Goal: Task Accomplishment & Management: Manage account settings

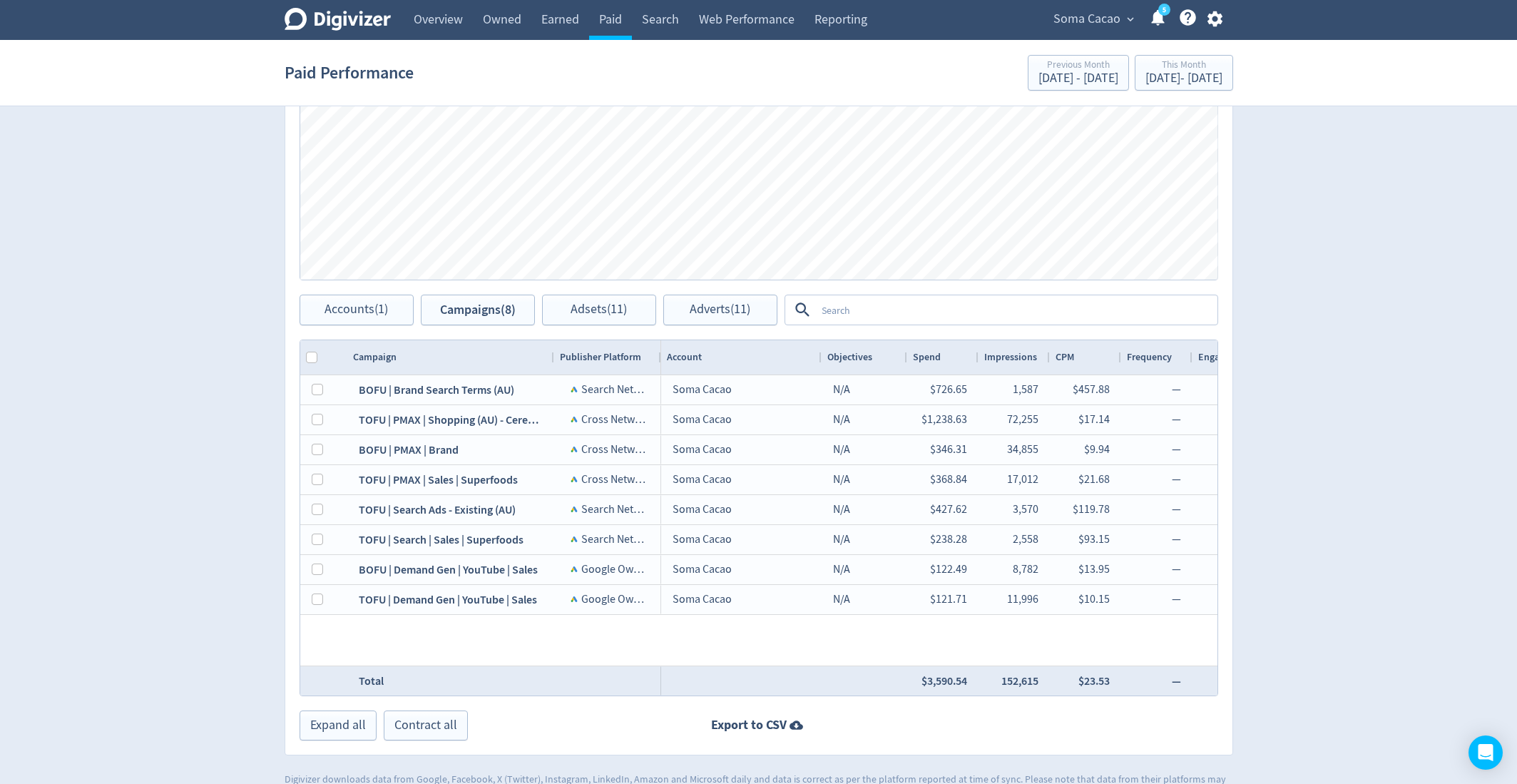
scroll to position [0, 1170]
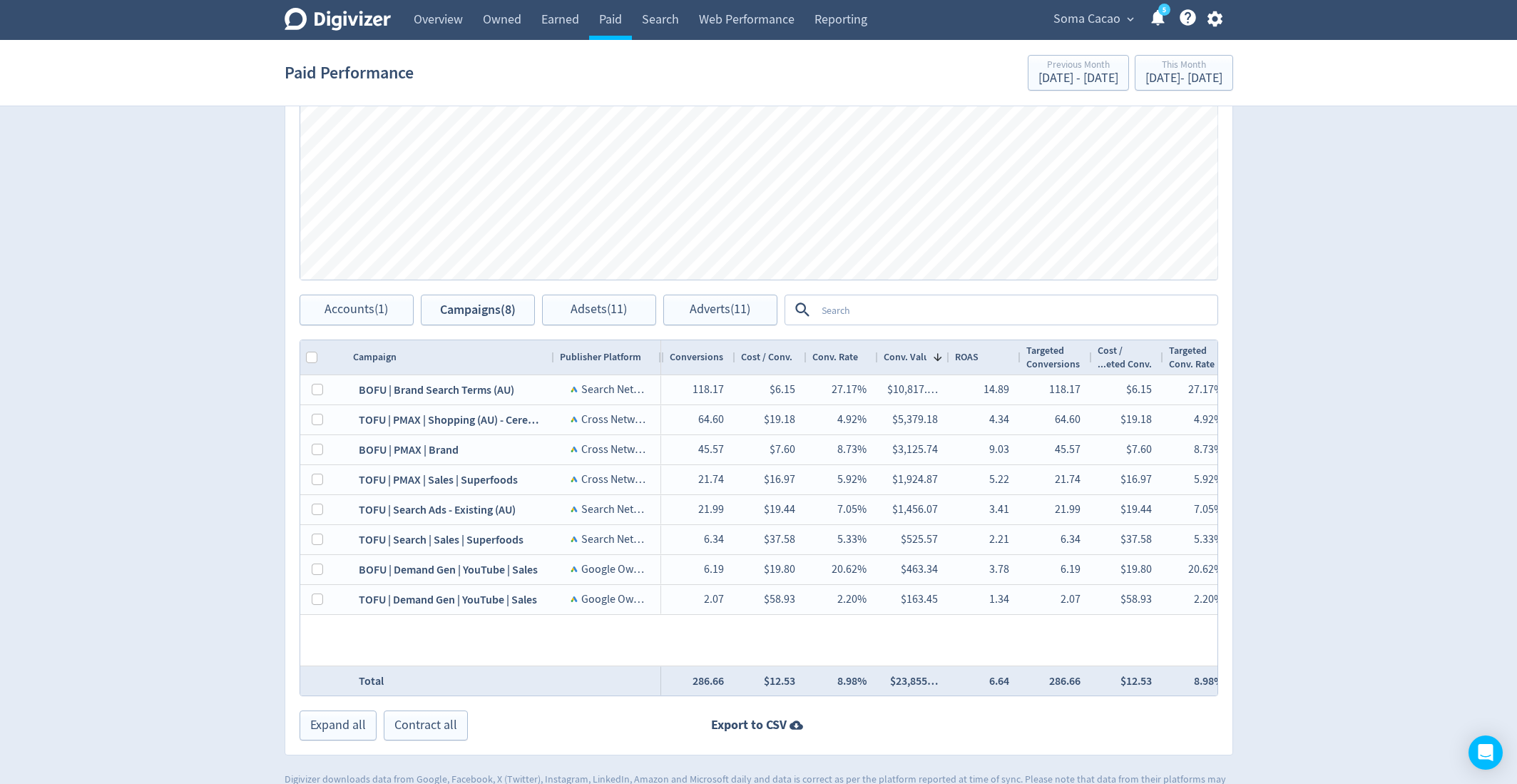
click at [1091, 27] on span "Soma Cacao" at bounding box center [1086, 19] width 67 height 23
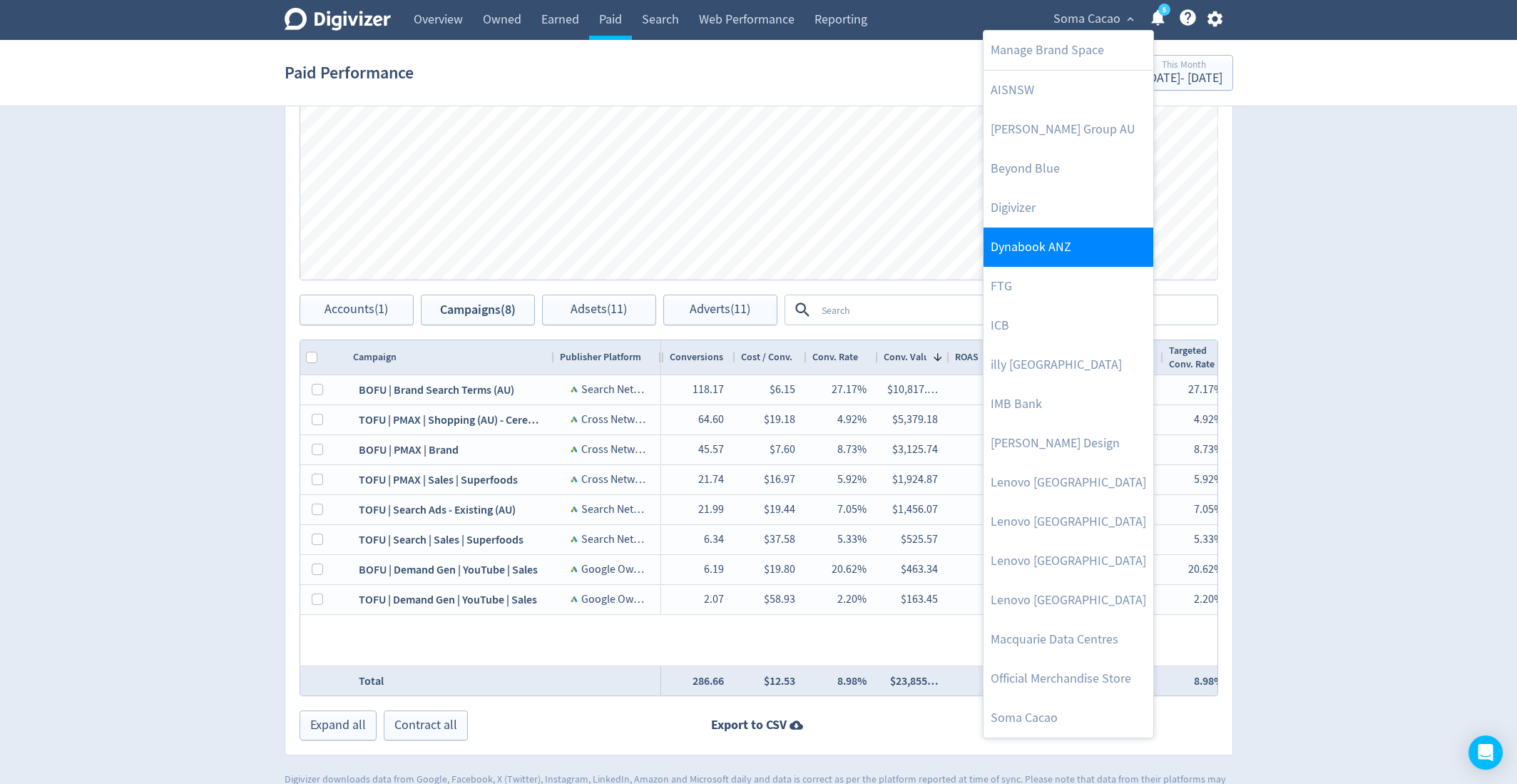
click at [1041, 250] on link "Dynabook ANZ" at bounding box center [1068, 246] width 170 height 39
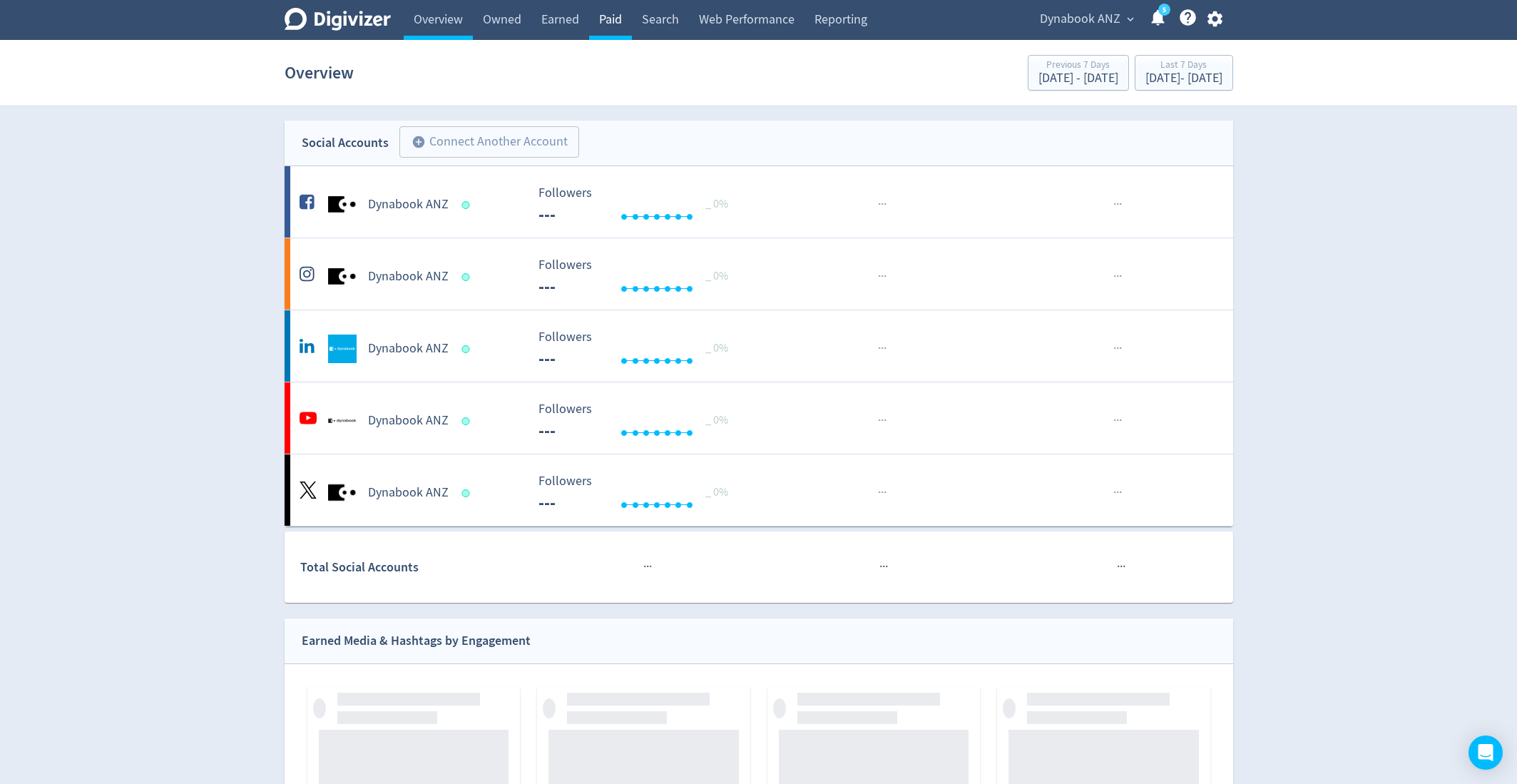
click at [614, 21] on link "Paid" at bounding box center [610, 20] width 43 height 40
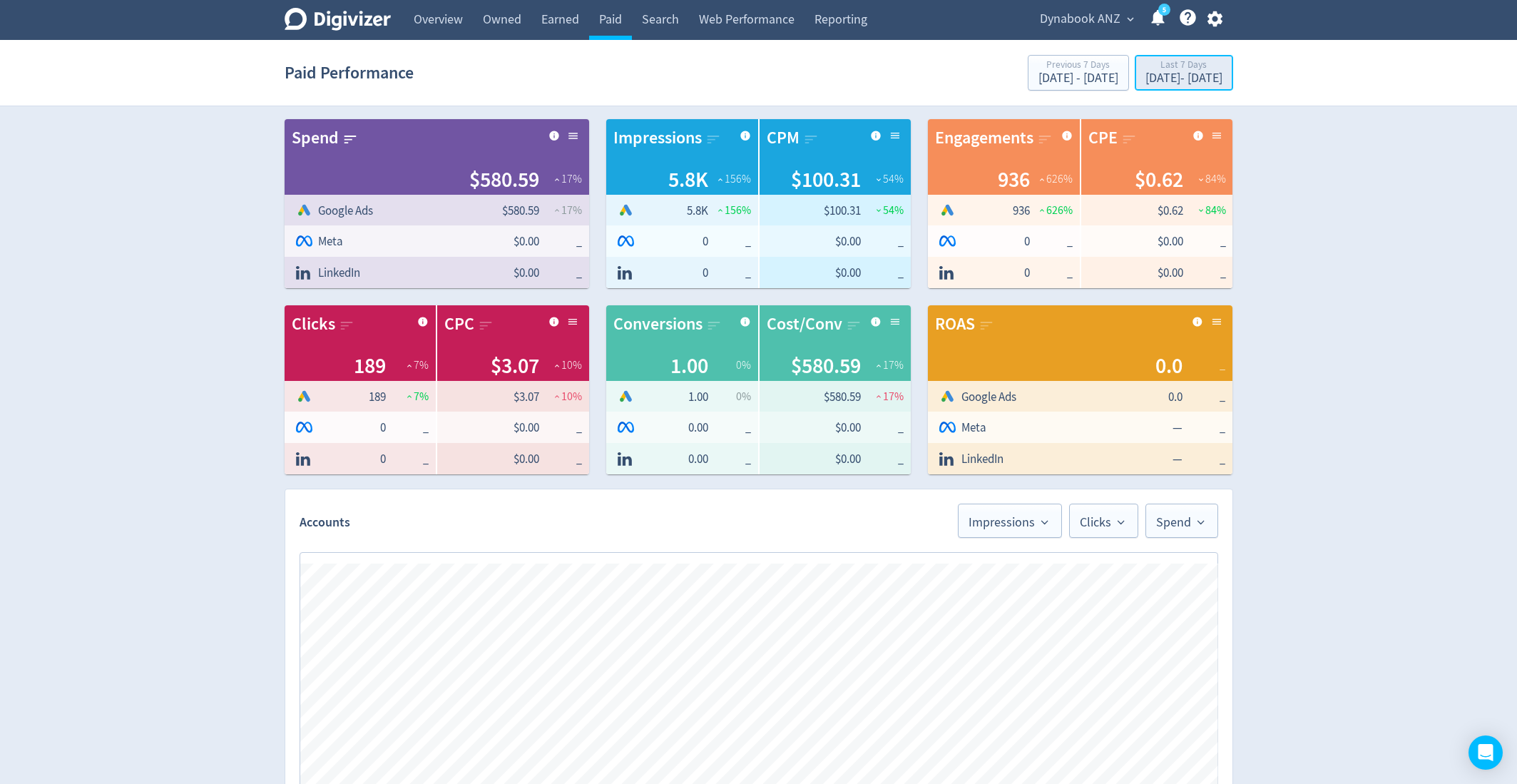
click at [1146, 76] on div "[DATE] - [DATE]" at bounding box center [1184, 78] width 77 height 13
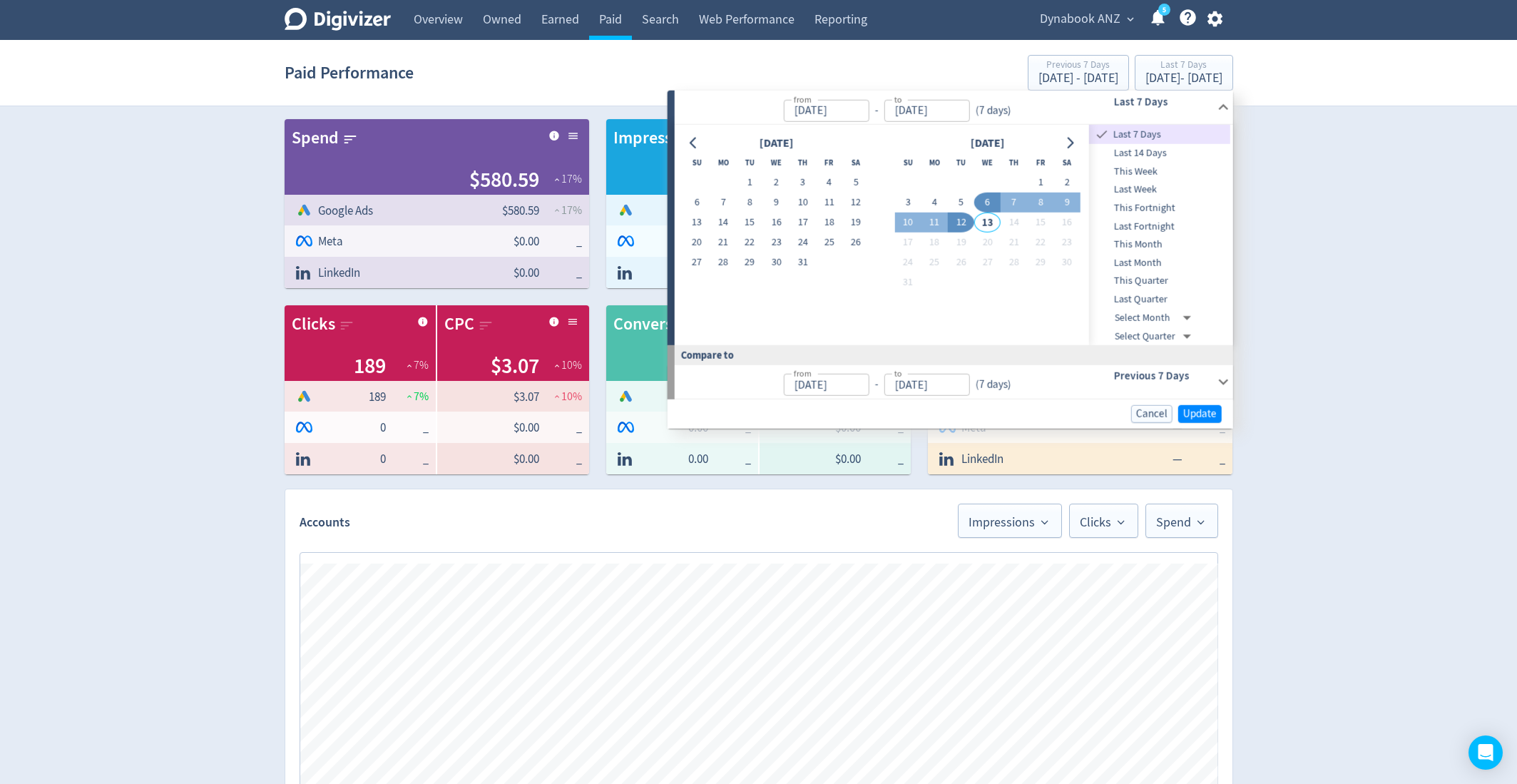
click at [1162, 243] on span "This Month" at bounding box center [1159, 244] width 141 height 16
type input "[DATE]"
click at [1198, 411] on span "Update" at bounding box center [1199, 414] width 34 height 11
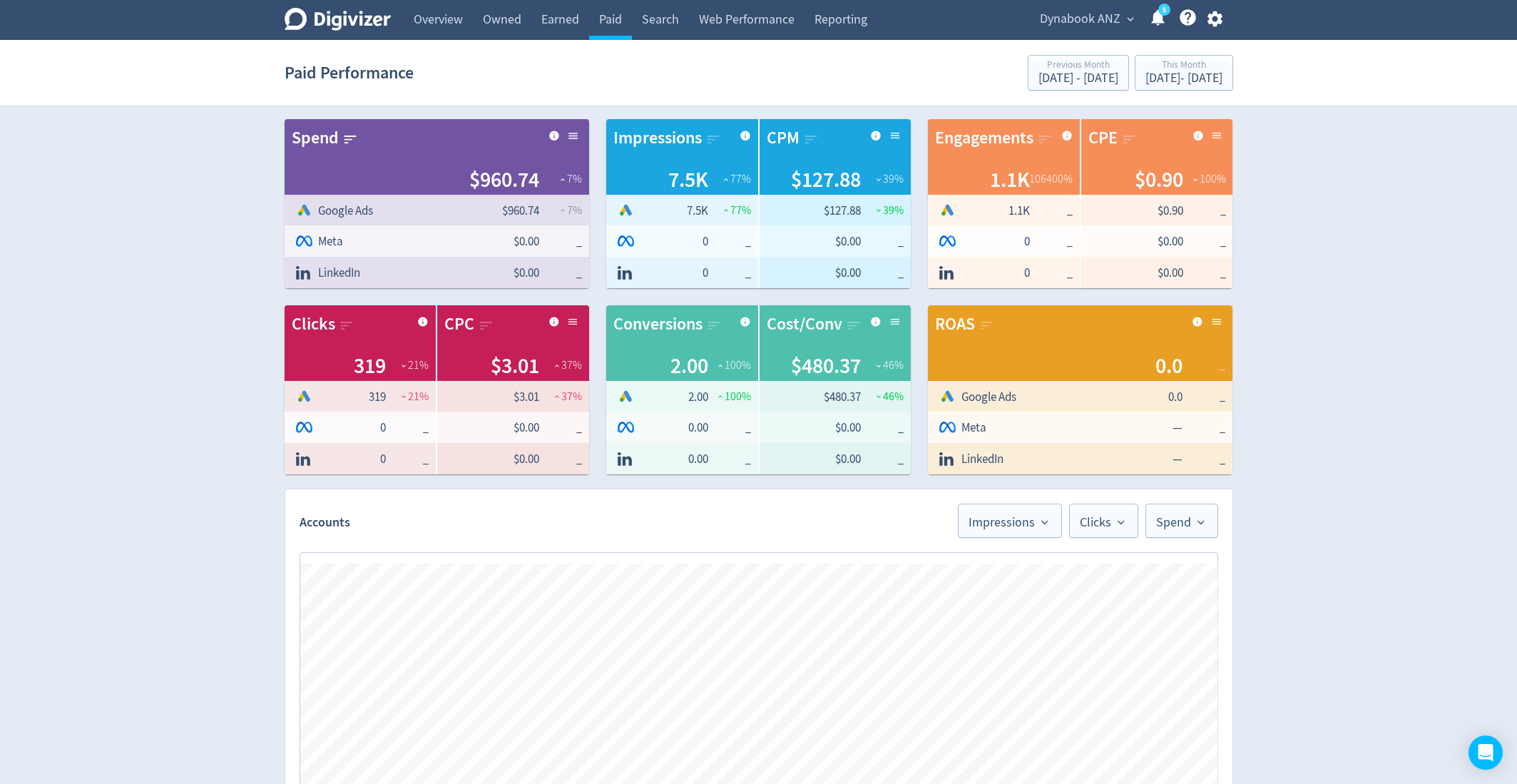
click at [1350, 318] on div "Digivizer Logo [PERSON_NAME] Logo Overview Owned Earned Paid Search Web Perform…" at bounding box center [758, 677] width 1517 height 1355
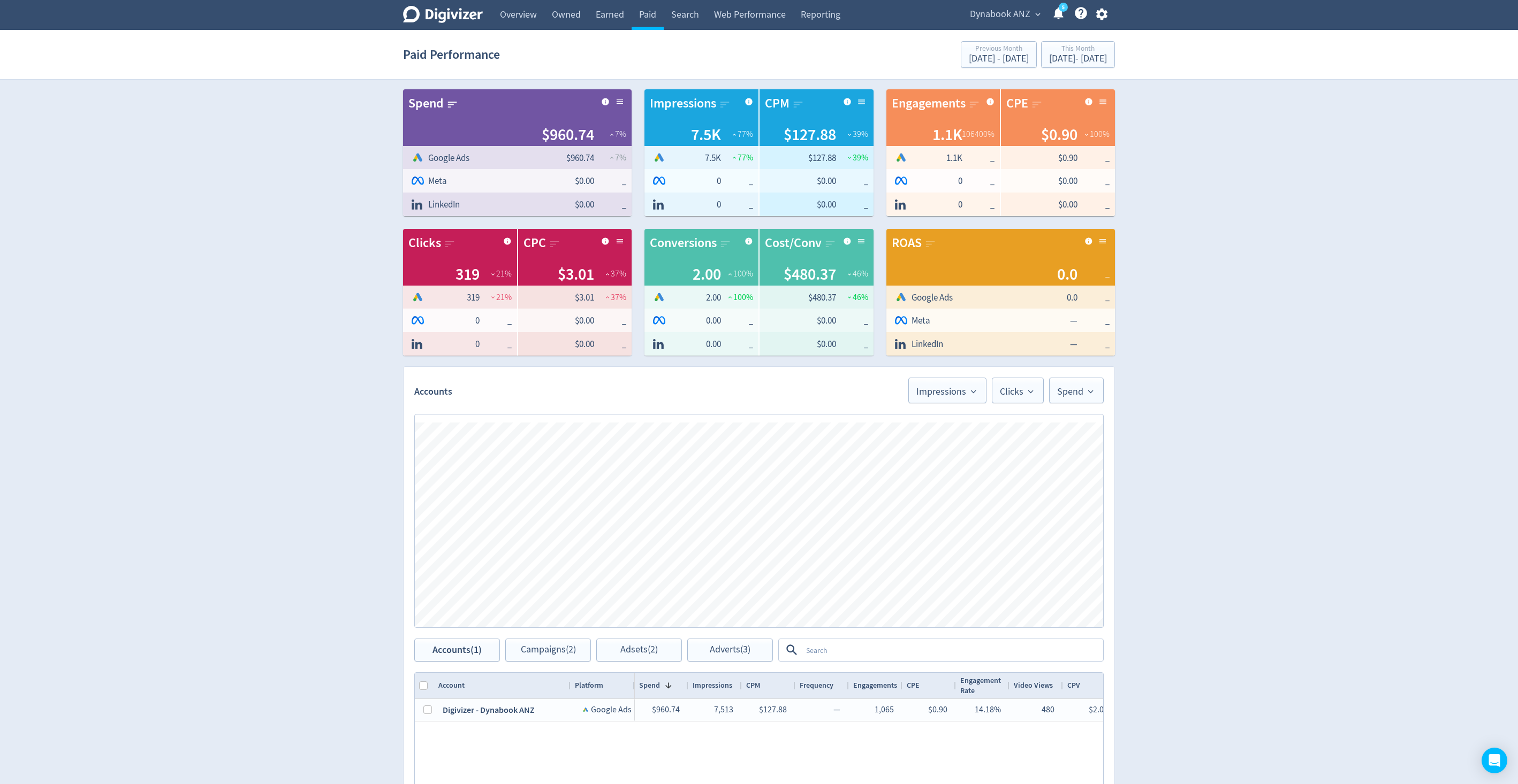
click at [1138, 336] on div "Digivizer Logo [PERSON_NAME] Logo Overview Owned Earned Paid Search Web Perform…" at bounding box center [759, 508] width 1518 height 1017
click at [1049, 58] on div "[DATE] - [DATE]" at bounding box center [1078, 59] width 58 height 10
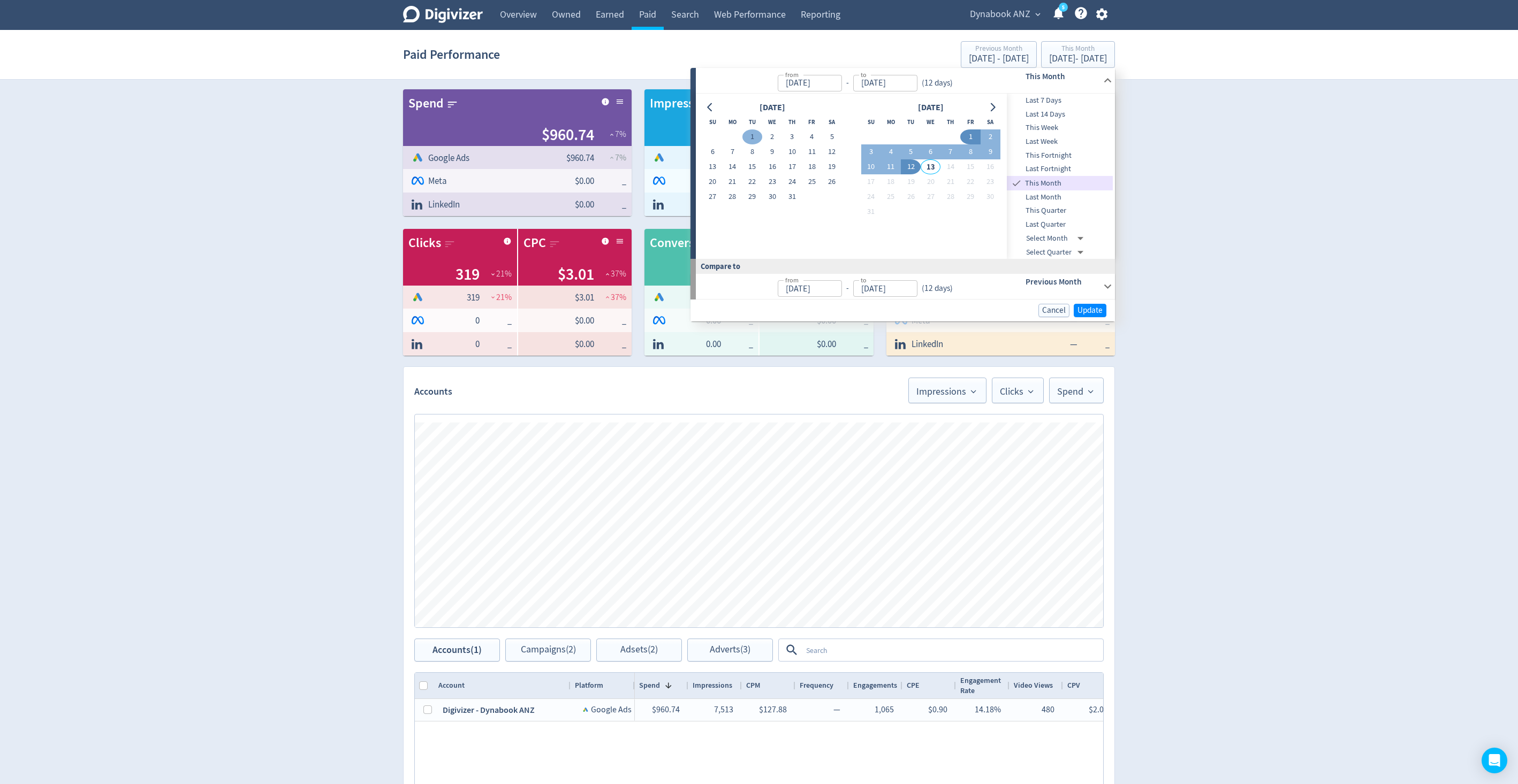
click at [750, 131] on button "1" at bounding box center [752, 137] width 20 height 15
type input "[DATE]"
click at [715, 164] on button "13" at bounding box center [712, 167] width 20 height 15
type input "[DATE]"
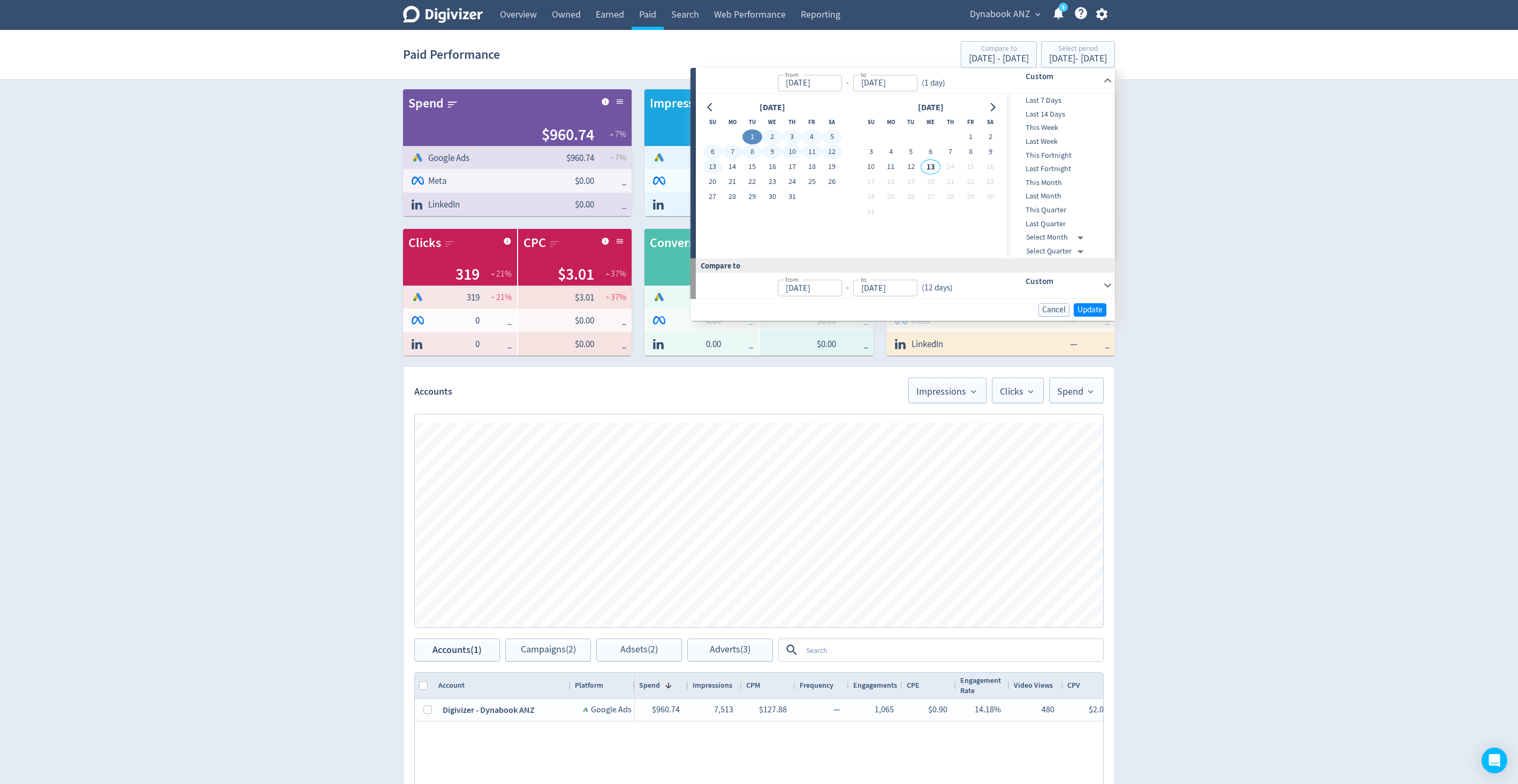
type input "[DATE]"
click at [1081, 310] on span "Update" at bounding box center [1090, 310] width 25 height 8
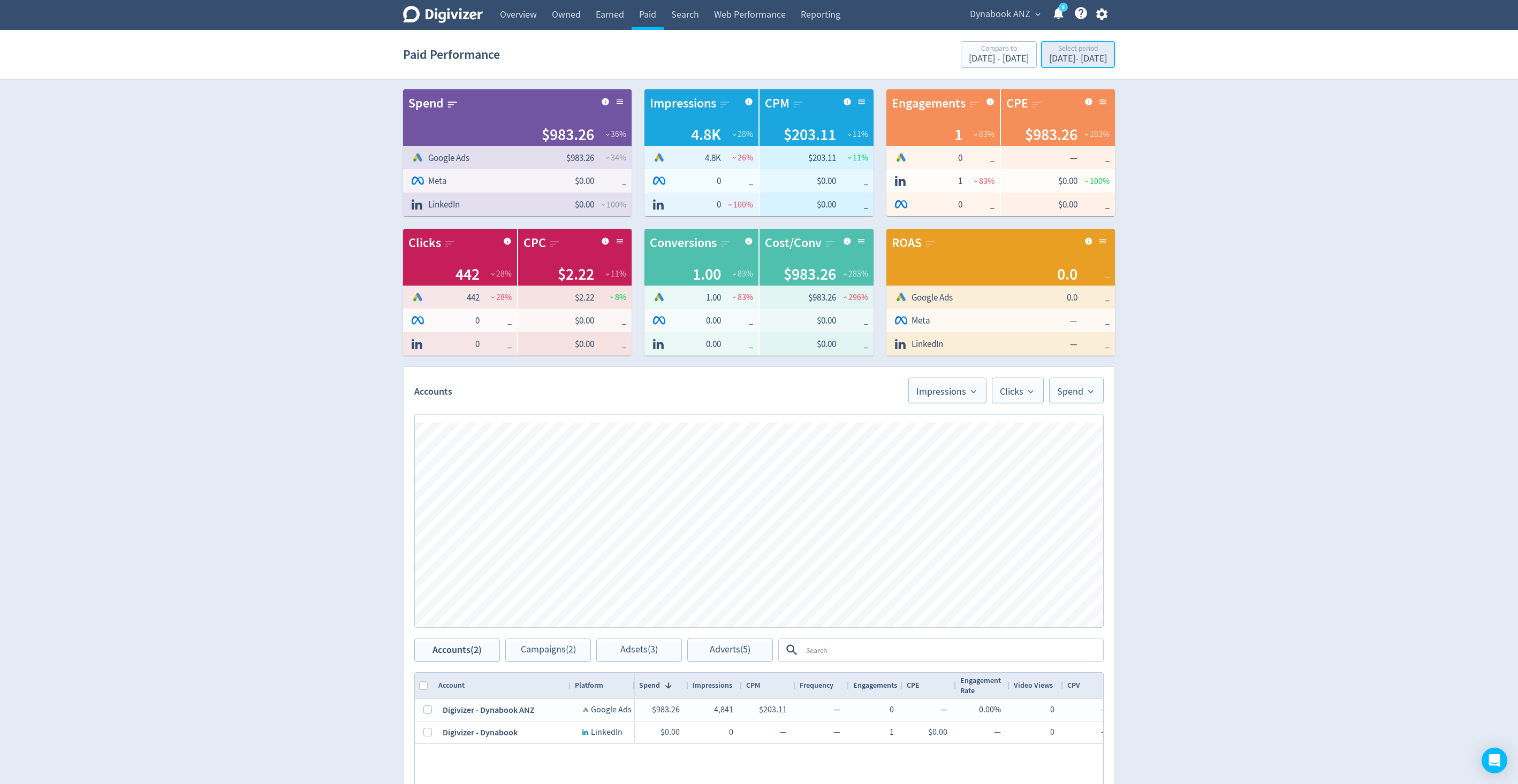
click at [1049, 59] on div "[DATE] - [DATE]" at bounding box center [1078, 59] width 58 height 10
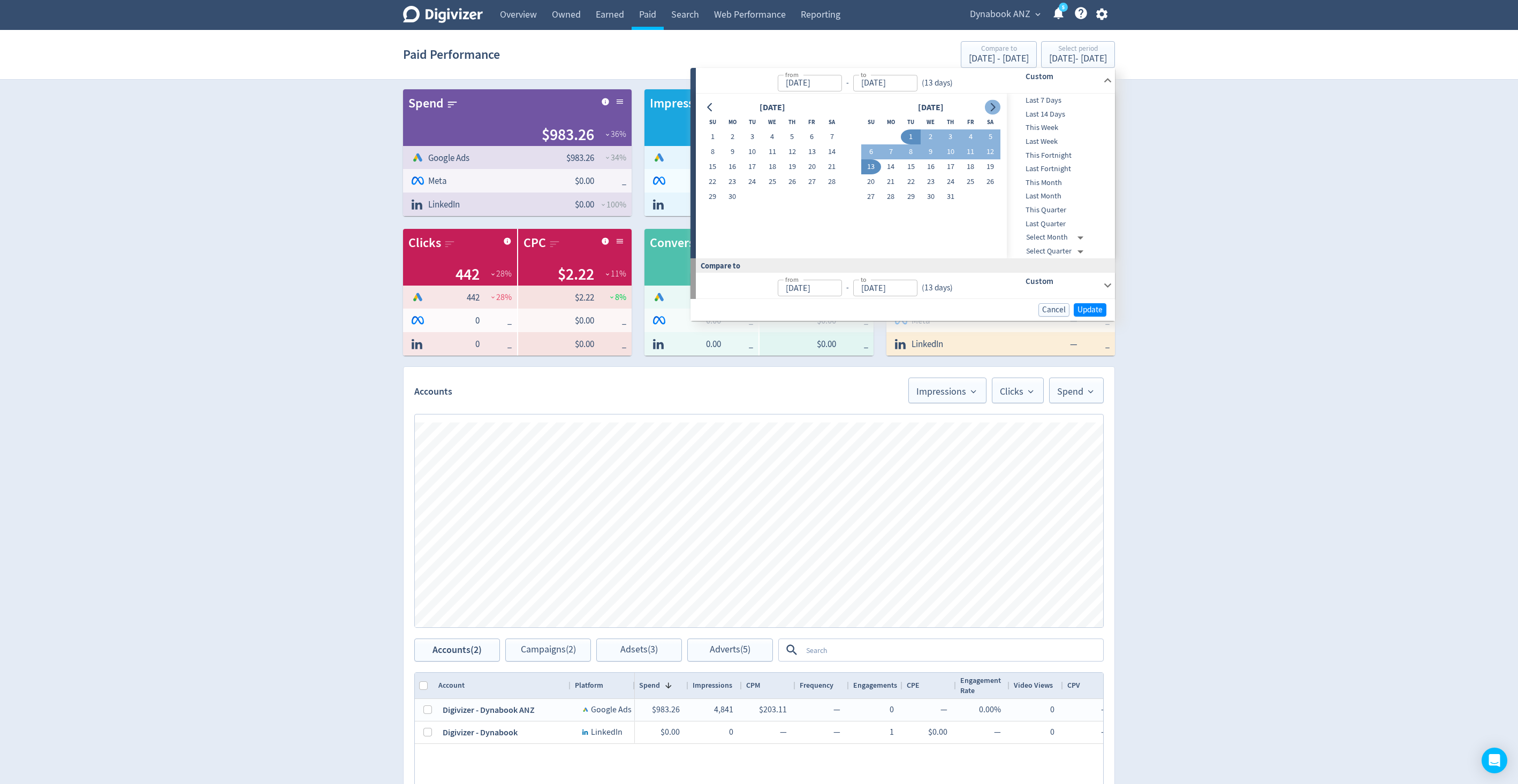
click at [997, 104] on button "Go to next month" at bounding box center [992, 108] width 16 height 15
click at [1068, 185] on span "This Month" at bounding box center [1059, 183] width 106 height 12
type input "[DATE]"
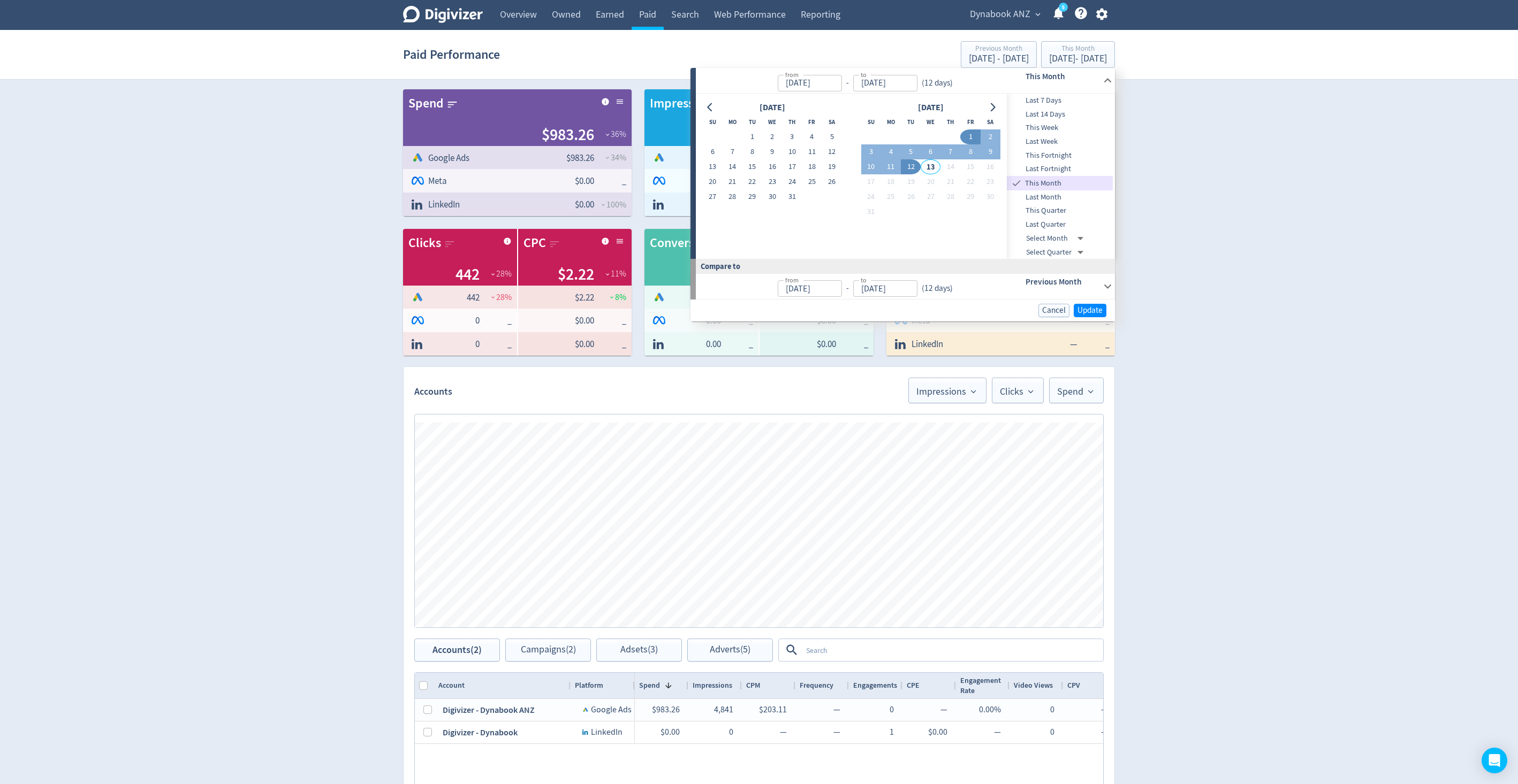
type input "[DATE]"
click at [1082, 313] on span "Update" at bounding box center [1090, 311] width 25 height 8
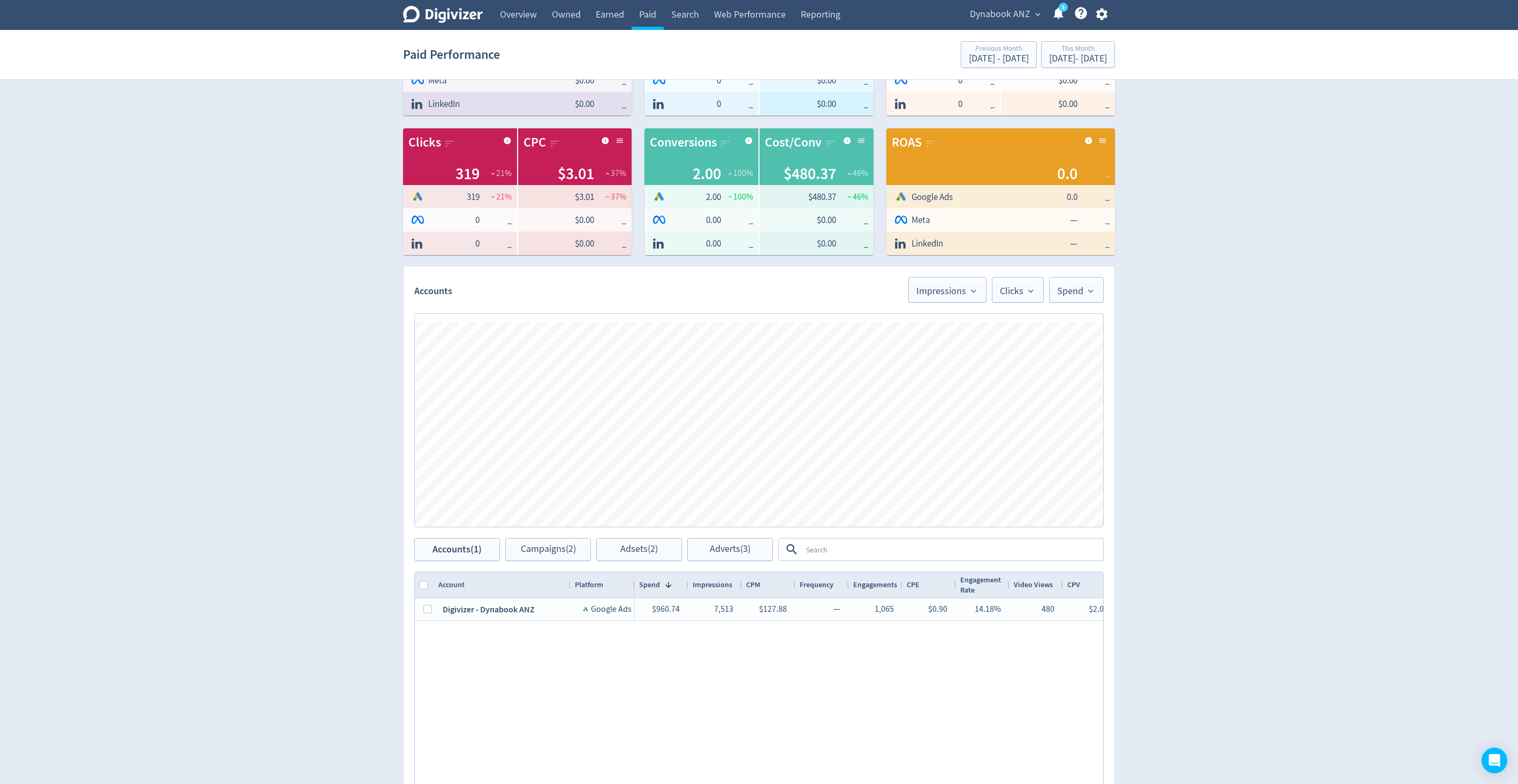
scroll to position [246, 0]
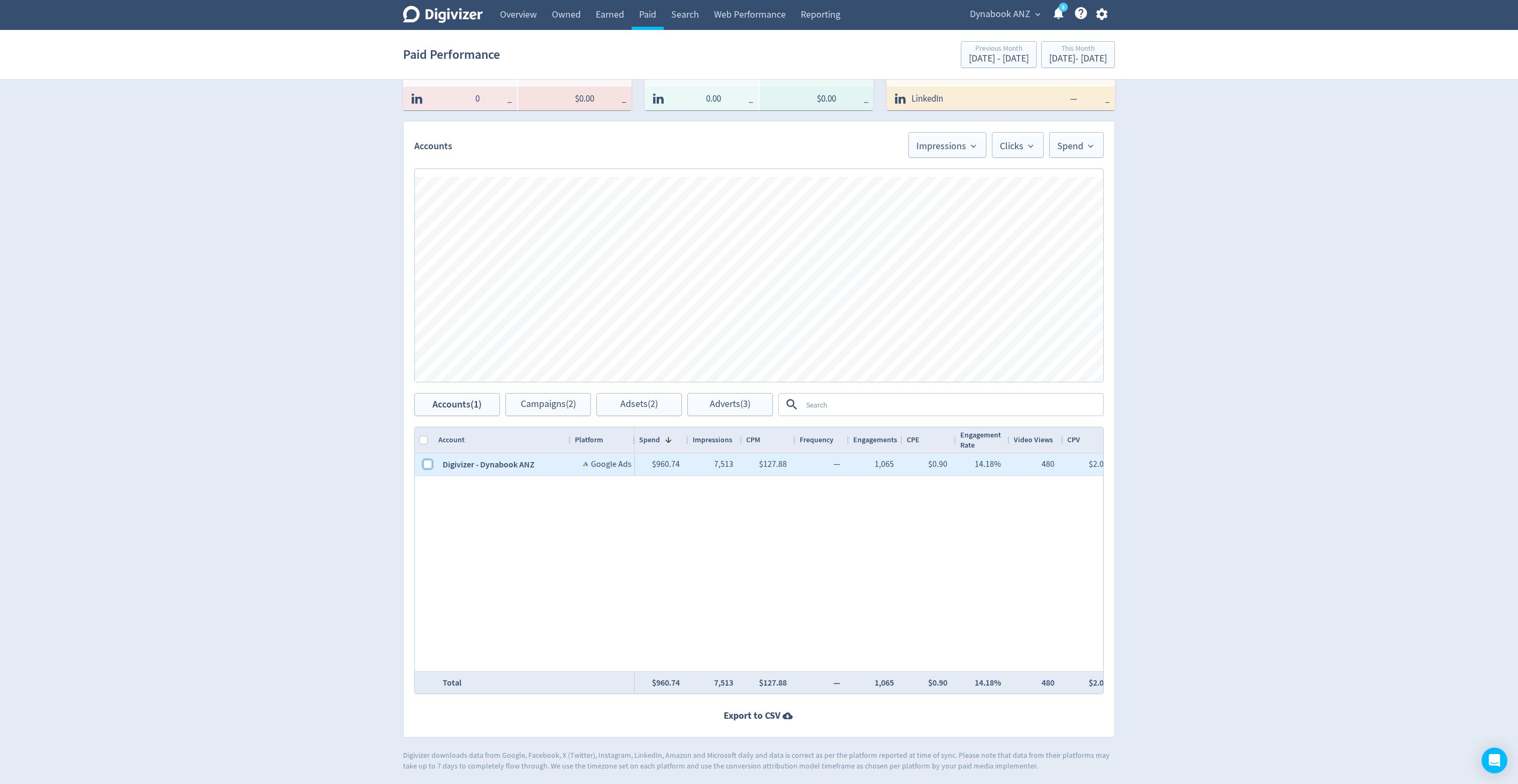
click at [425, 467] on input "Press Space to toggle row selection (unchecked)" at bounding box center [427, 464] width 8 height 8
checkbox input "true"
click at [521, 409] on span "Campaigns (2)" at bounding box center [548, 405] width 55 height 10
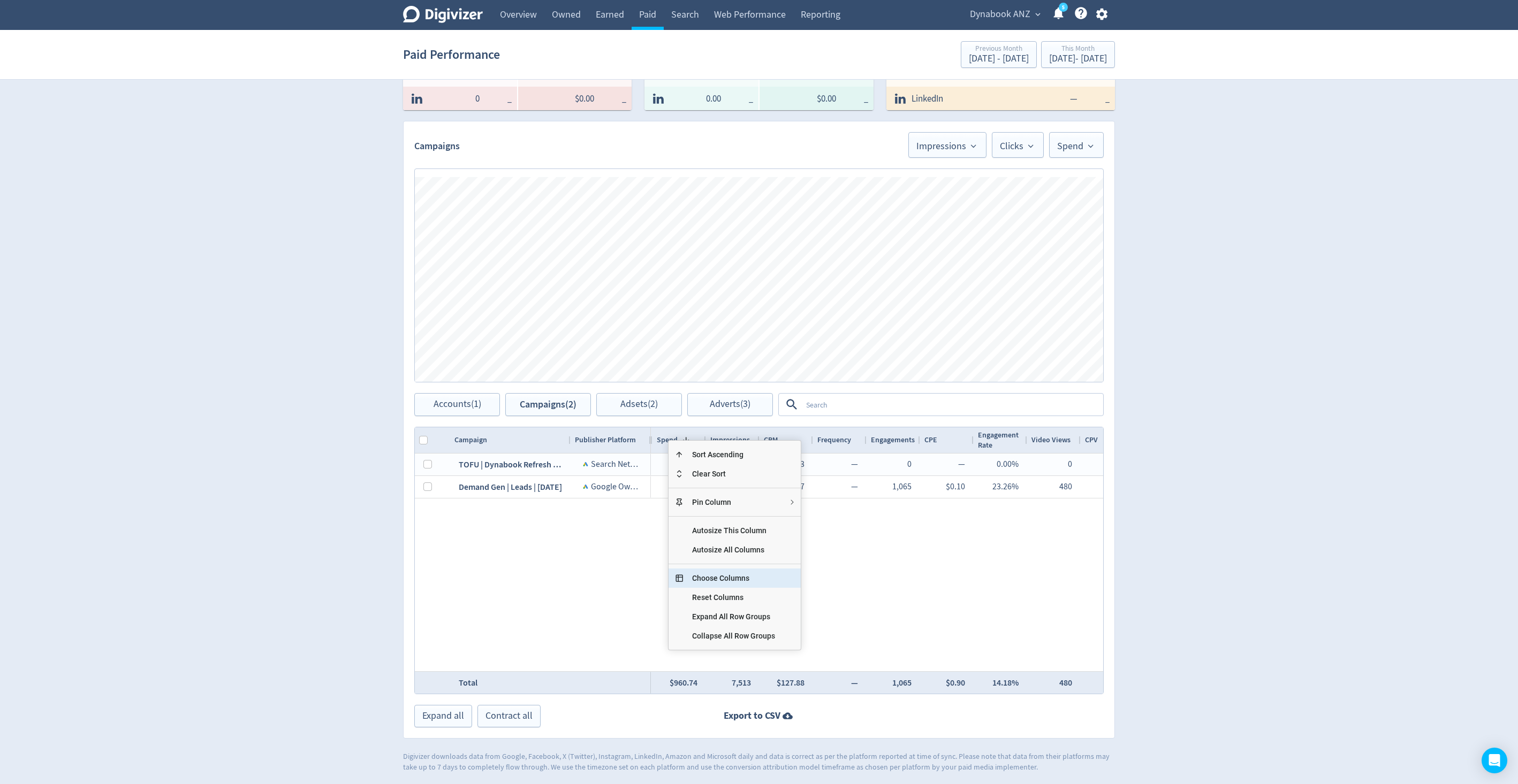
click at [710, 570] on span "Choose Columns" at bounding box center [734, 578] width 100 height 19
click at [690, 515] on input "Toggle All Columns Visibility" at bounding box center [690, 519] width 8 height 8
checkbox input "true"
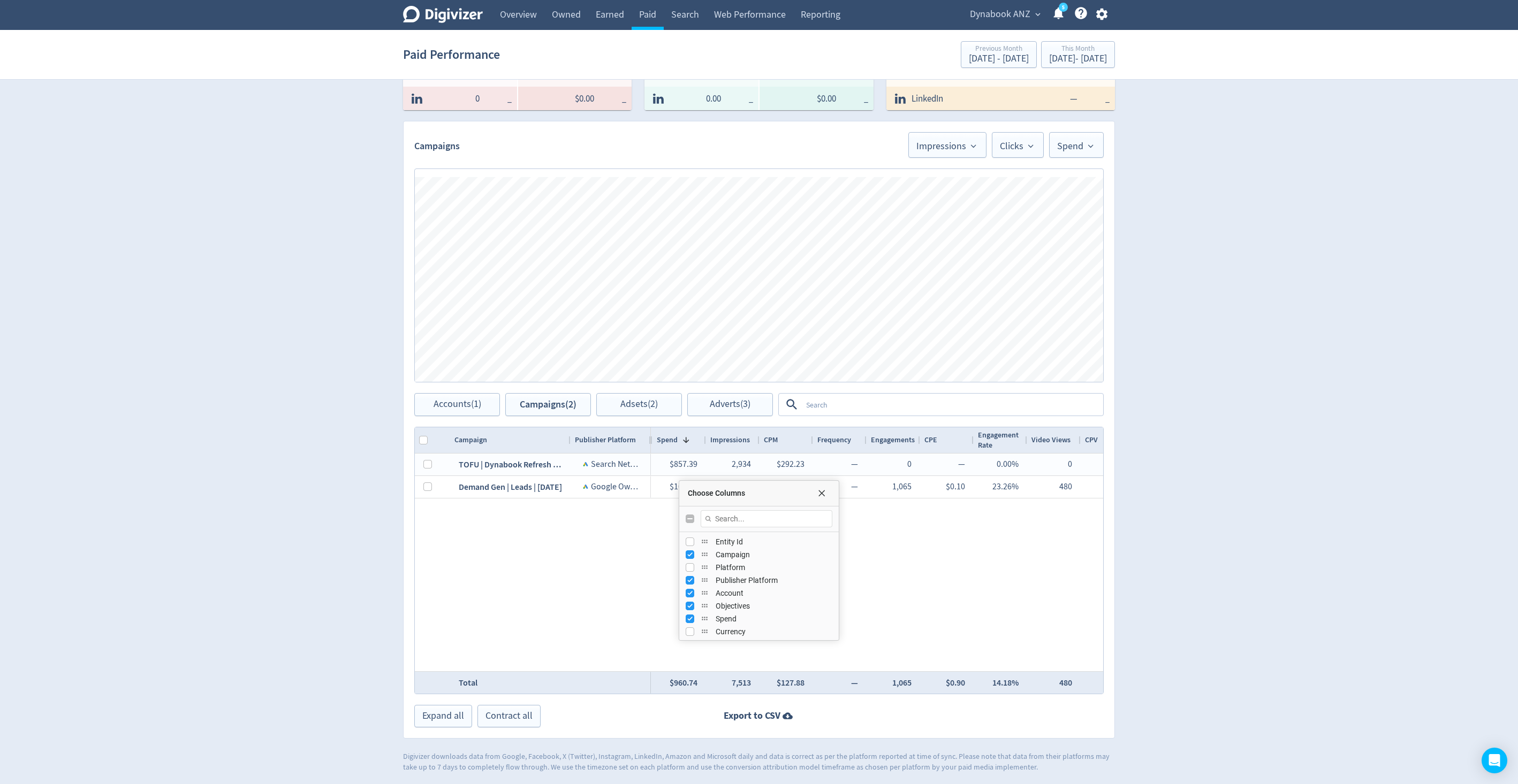
checkbox input "true"
click at [690, 515] on input "Toggle All Columns Visibility" at bounding box center [690, 519] width 8 height 8
checkbox input "false"
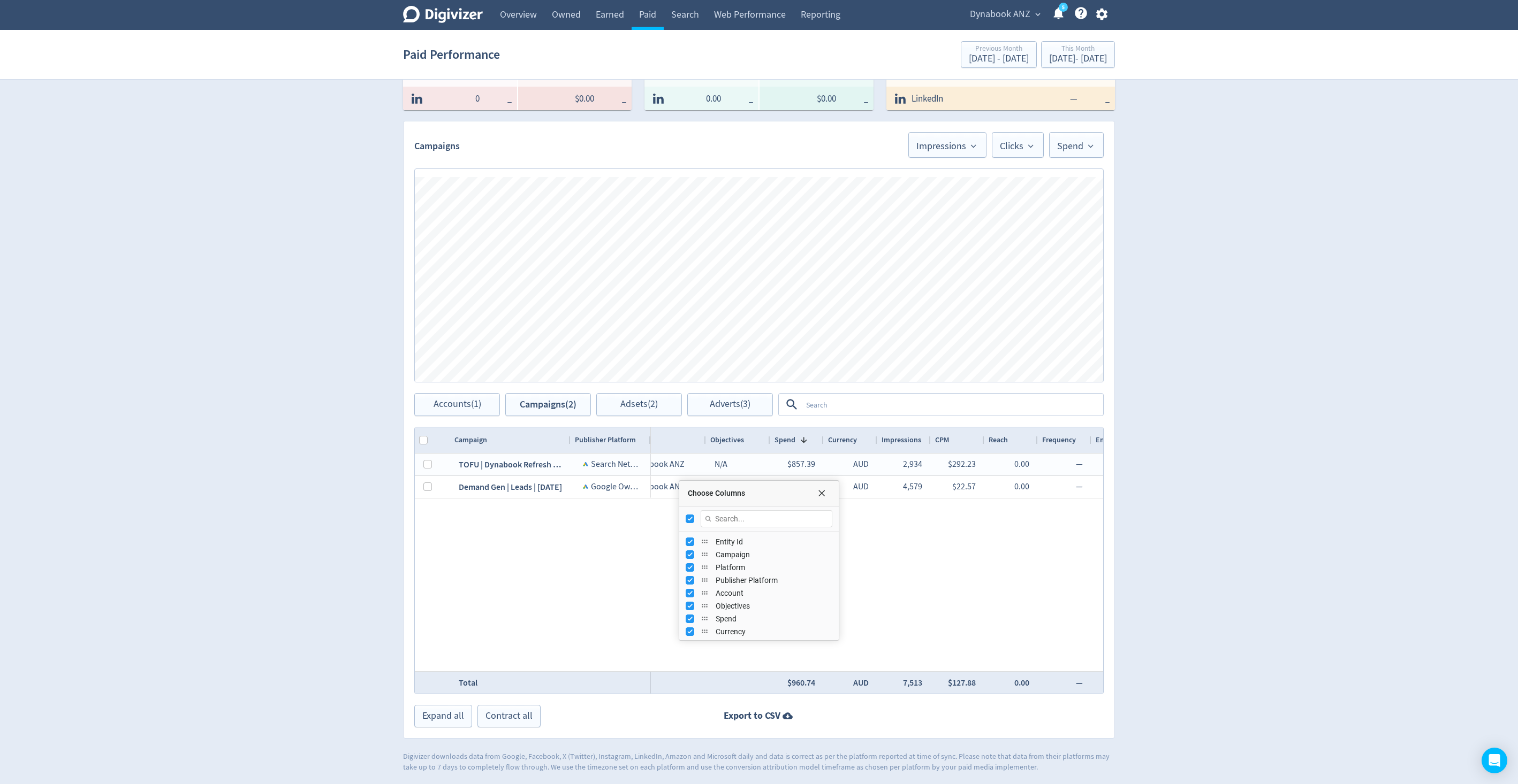
checkbox input "false"
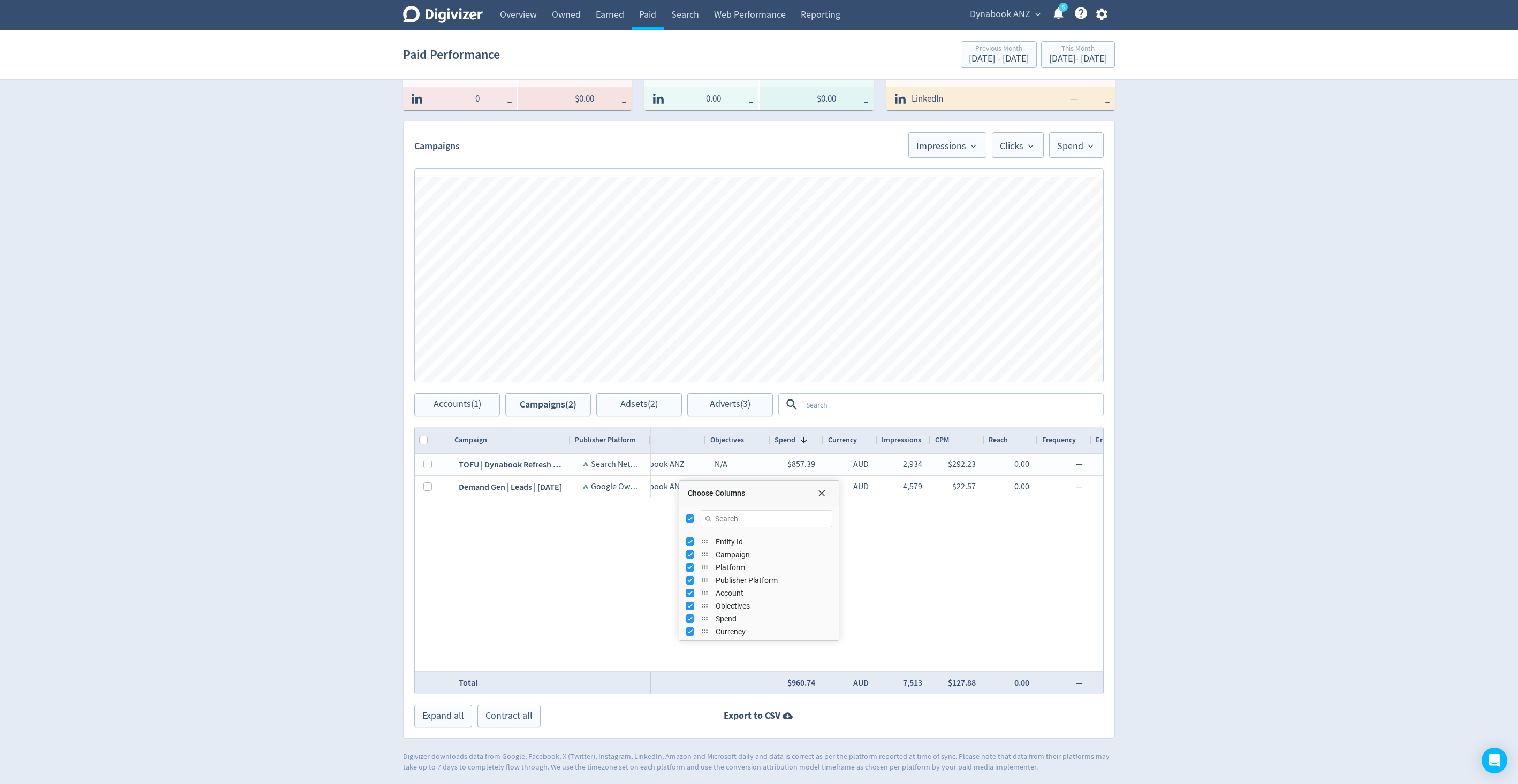
checkbox input "false"
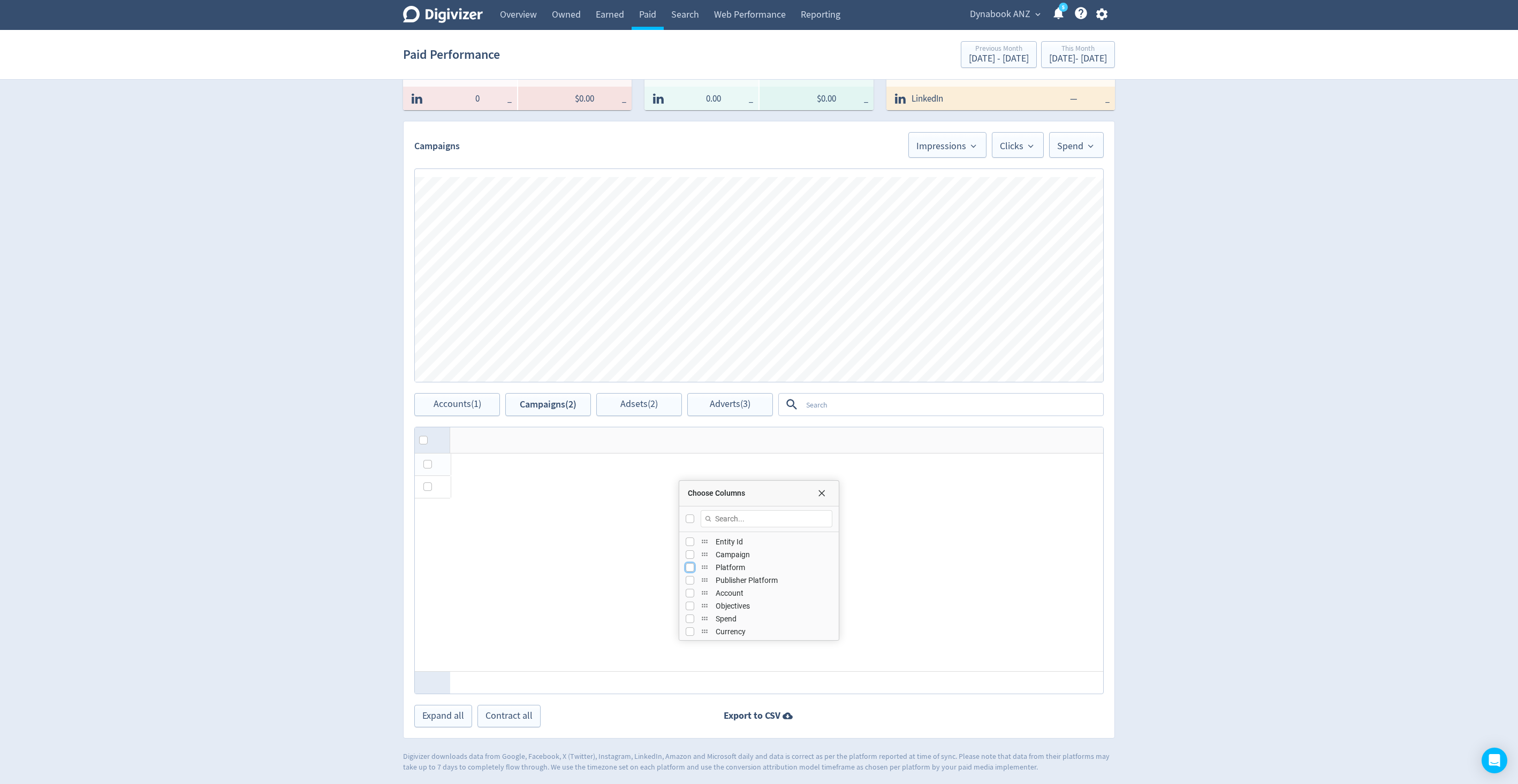
click at [686, 568] on input "Press SPACE to toggle visibility (hidden)" at bounding box center [690, 568] width 8 height 8
checkbox input "true"
checkbox input "false"
click at [686, 544] on input "Press SPACE to toggle visibility (hidden)" at bounding box center [690, 546] width 8 height 8
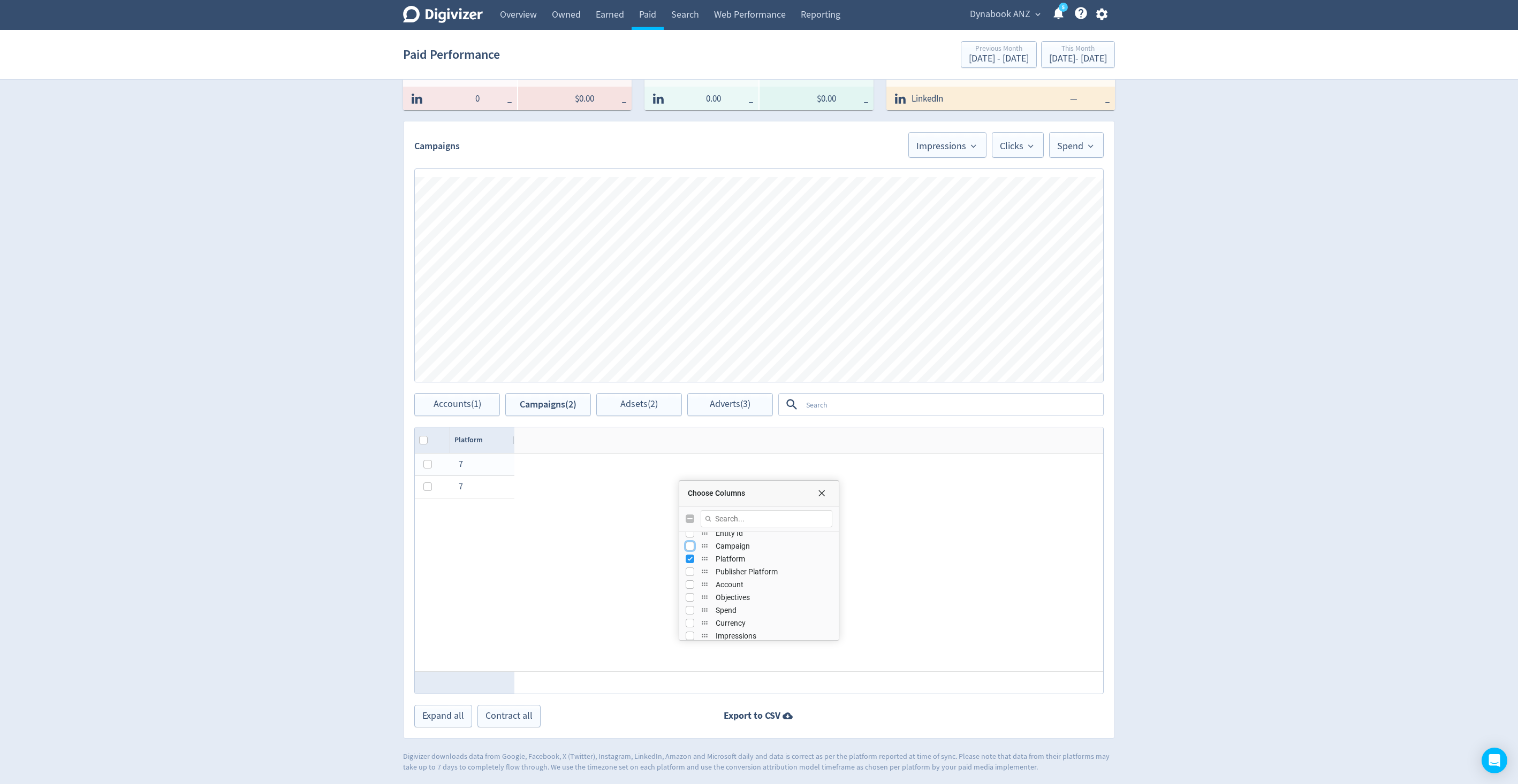
checkbox input "true"
click at [689, 587] on input "Press SPACE to toggle visibility (hidden)" at bounding box center [690, 602] width 8 height 8
checkbox input "true"
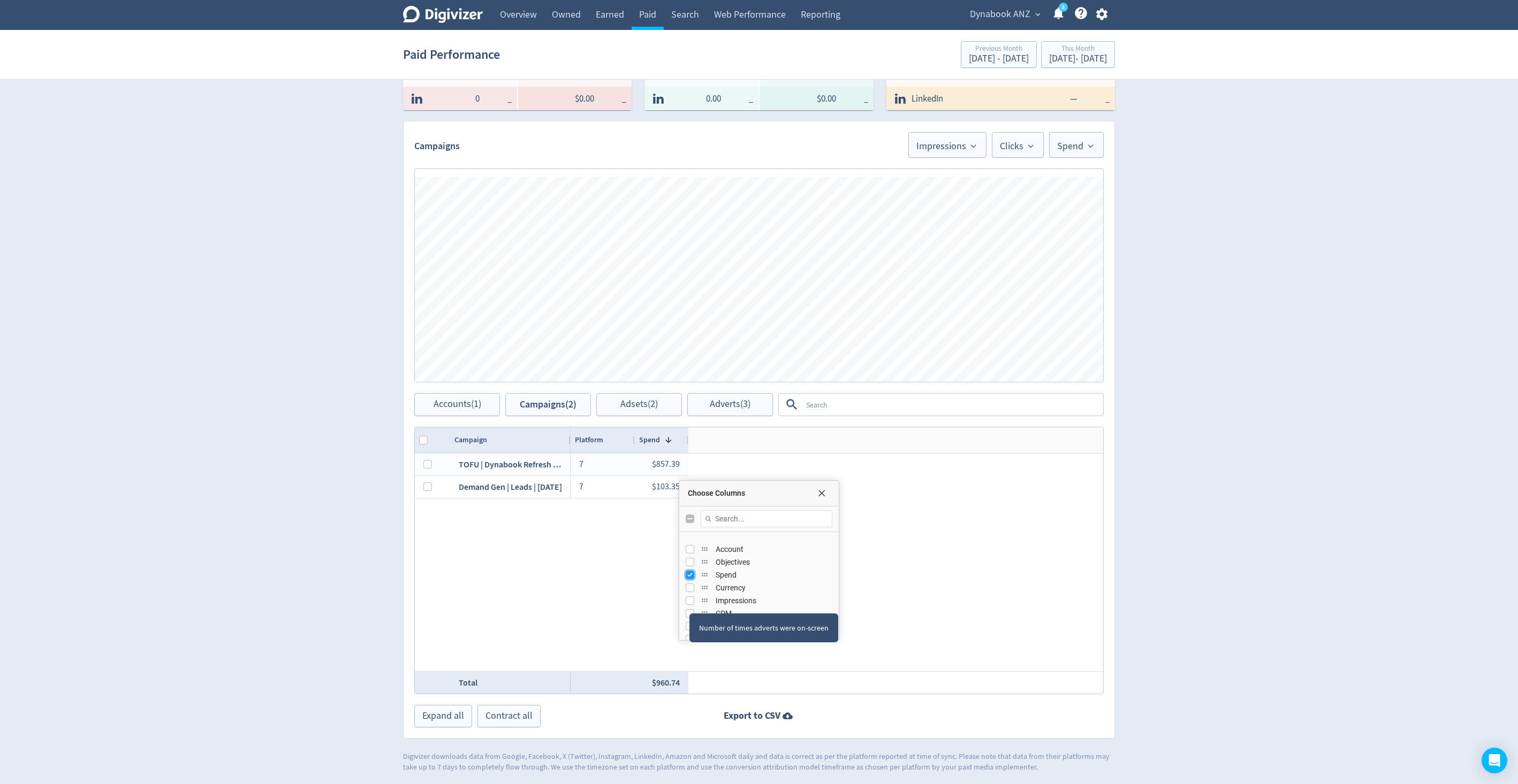
scroll to position [61, 0]
click at [690, 585] on input "Press SPACE to toggle visibility (hidden)" at bounding box center [690, 583] width 8 height 8
checkbox input "true"
click at [690, 545] on input "Press SPACE to toggle visibility (hidden)" at bounding box center [690, 546] width 8 height 8
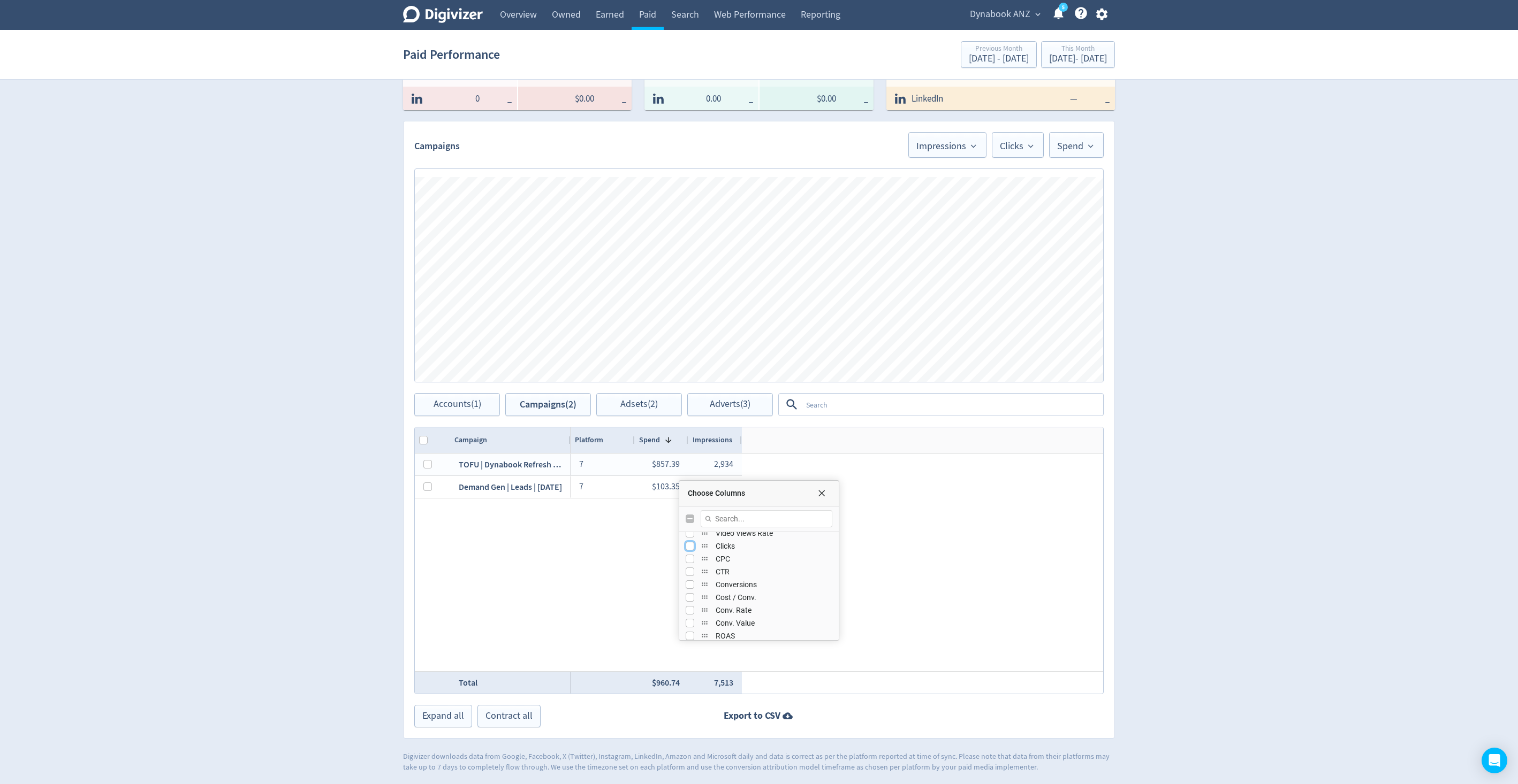
checkbox input "true"
click at [688, 557] on input "Press SPACE to toggle visibility (hidden)" at bounding box center [690, 559] width 8 height 8
checkbox input "true"
click at [687, 566] on div "CTR" at bounding box center [759, 572] width 147 height 13
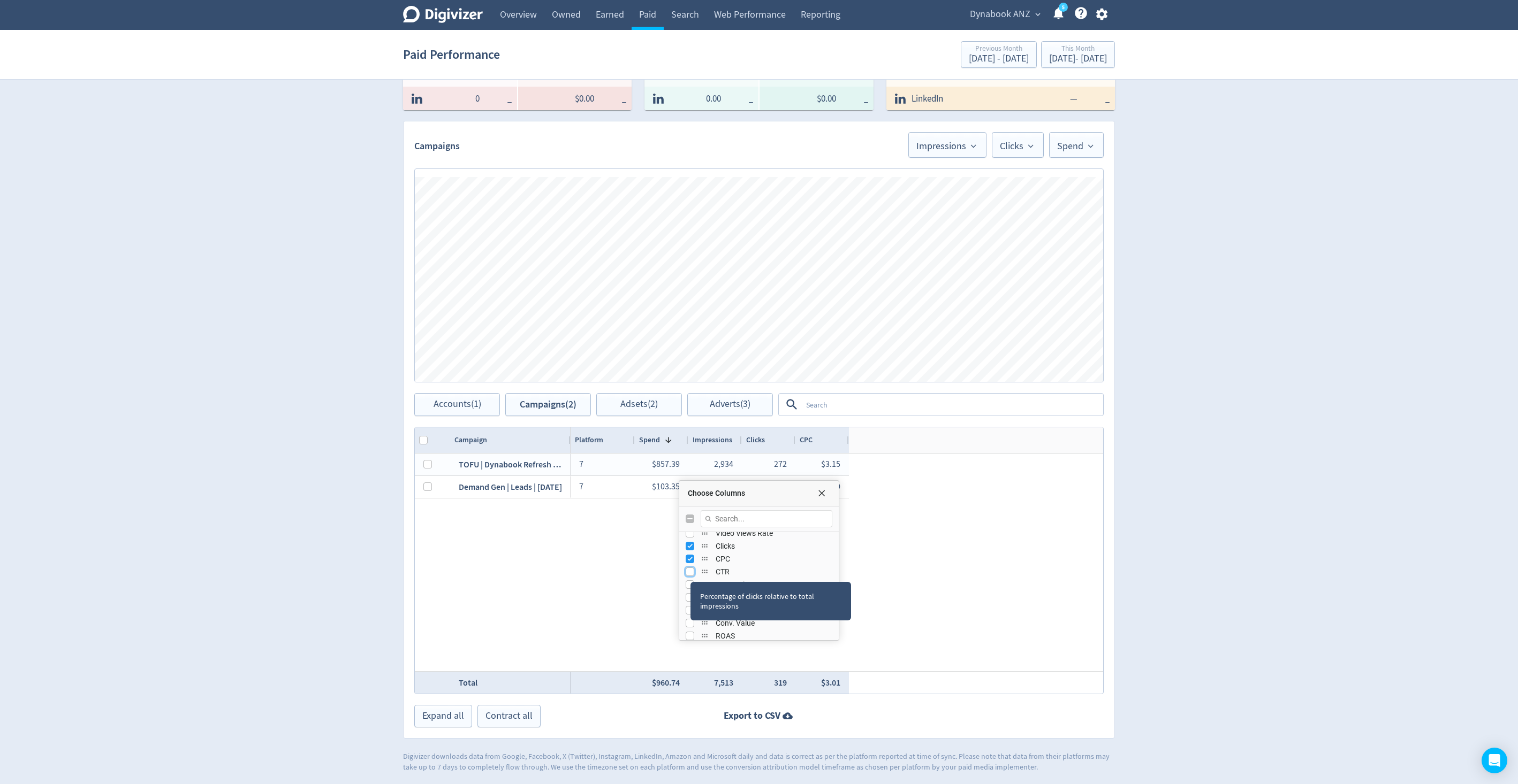
click at [690, 572] on input "Press SPACE to toggle visibility (hidden)" at bounding box center [690, 572] width 8 height 8
checkbox input "true"
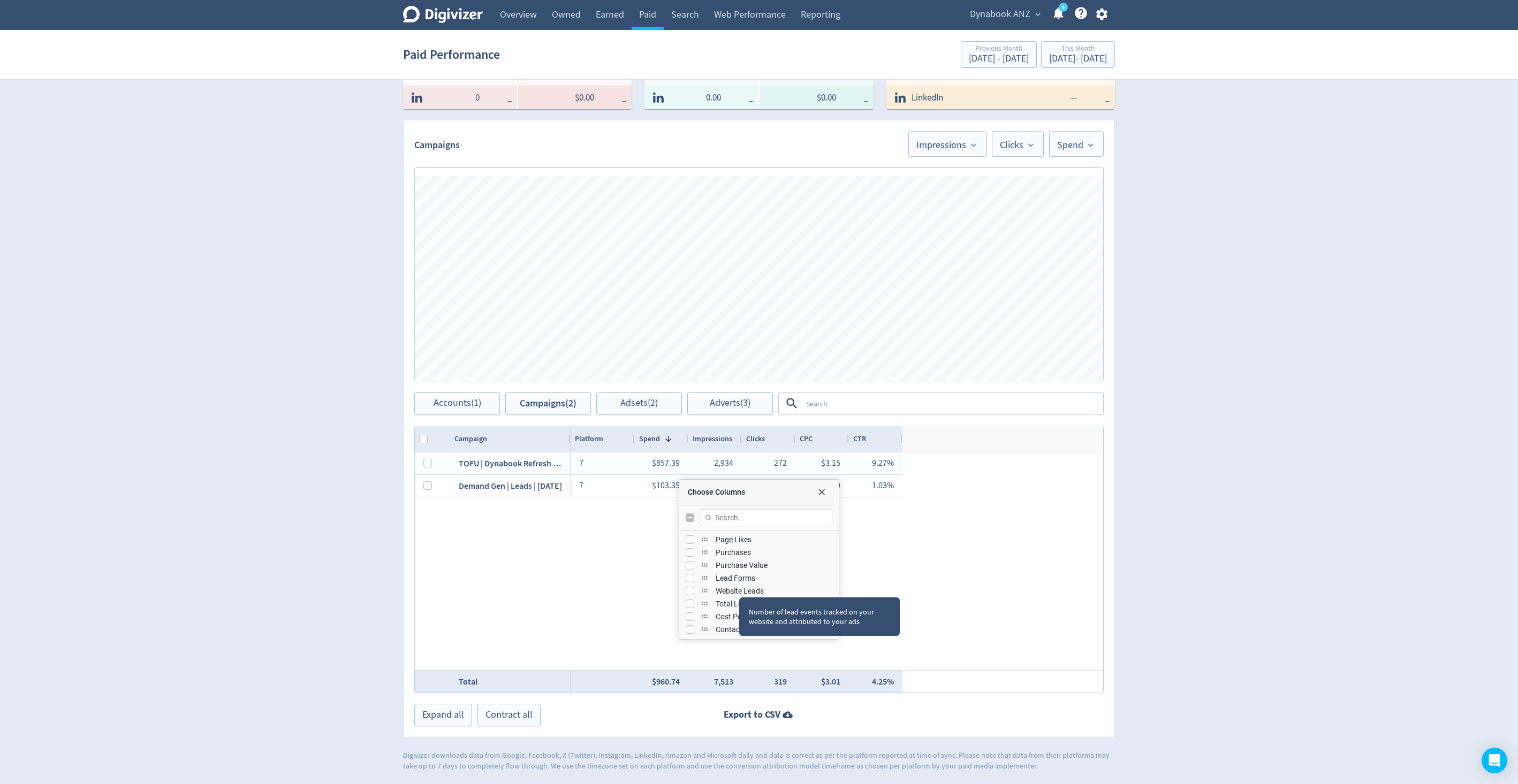
scroll to position [321, 0]
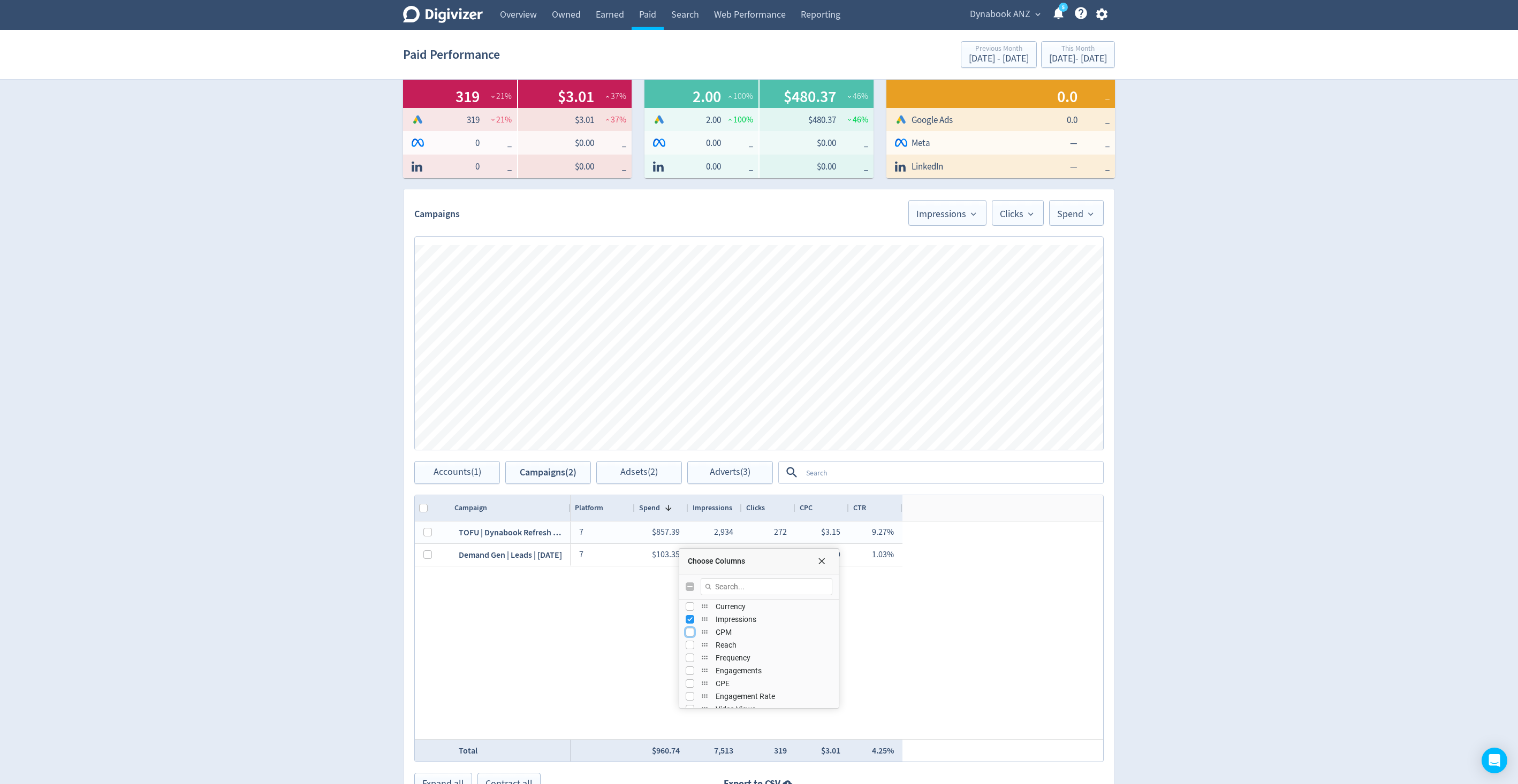
click at [690, 587] on input "Press SPACE to toggle visibility (hidden)" at bounding box center [690, 632] width 8 height 8
checkbox input "true"
click at [691, 587] on input "Press SPACE to toggle visibility (hidden)" at bounding box center [690, 658] width 8 height 8
click at [688, 587] on input "Press SPACE to toggle visibility (visible)" at bounding box center [690, 639] width 8 height 8
checkbox input "false"
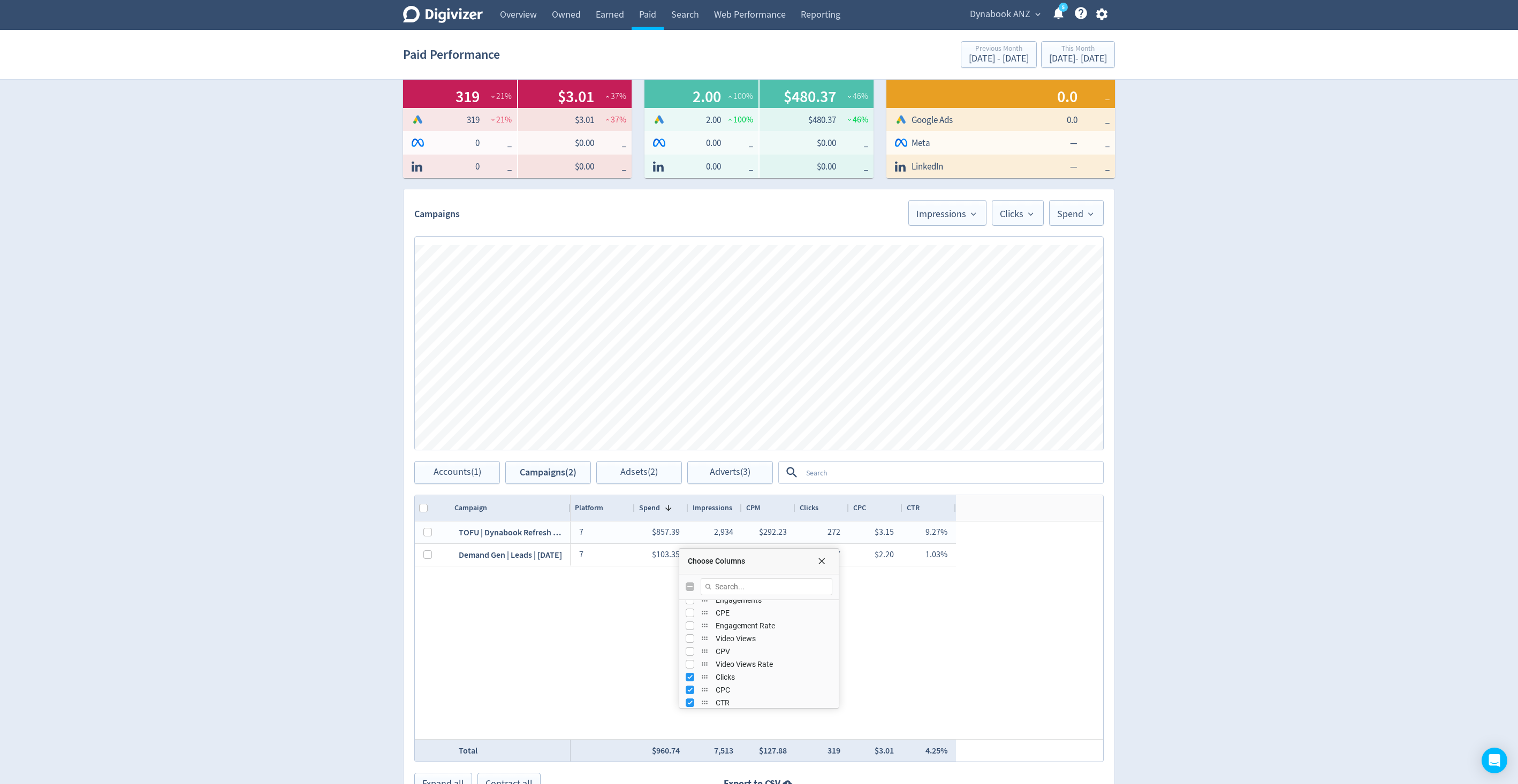
click at [693, 587] on div "Engagement Rate" at bounding box center [759, 626] width 147 height 13
click at [690, 587] on input "Press SPACE to toggle visibility (hidden)" at bounding box center [690, 626] width 8 height 8
checkbox input "true"
click at [690, 587] on input "Press SPACE to toggle visibility (hidden)" at bounding box center [690, 613] width 8 height 8
checkbox input "true"
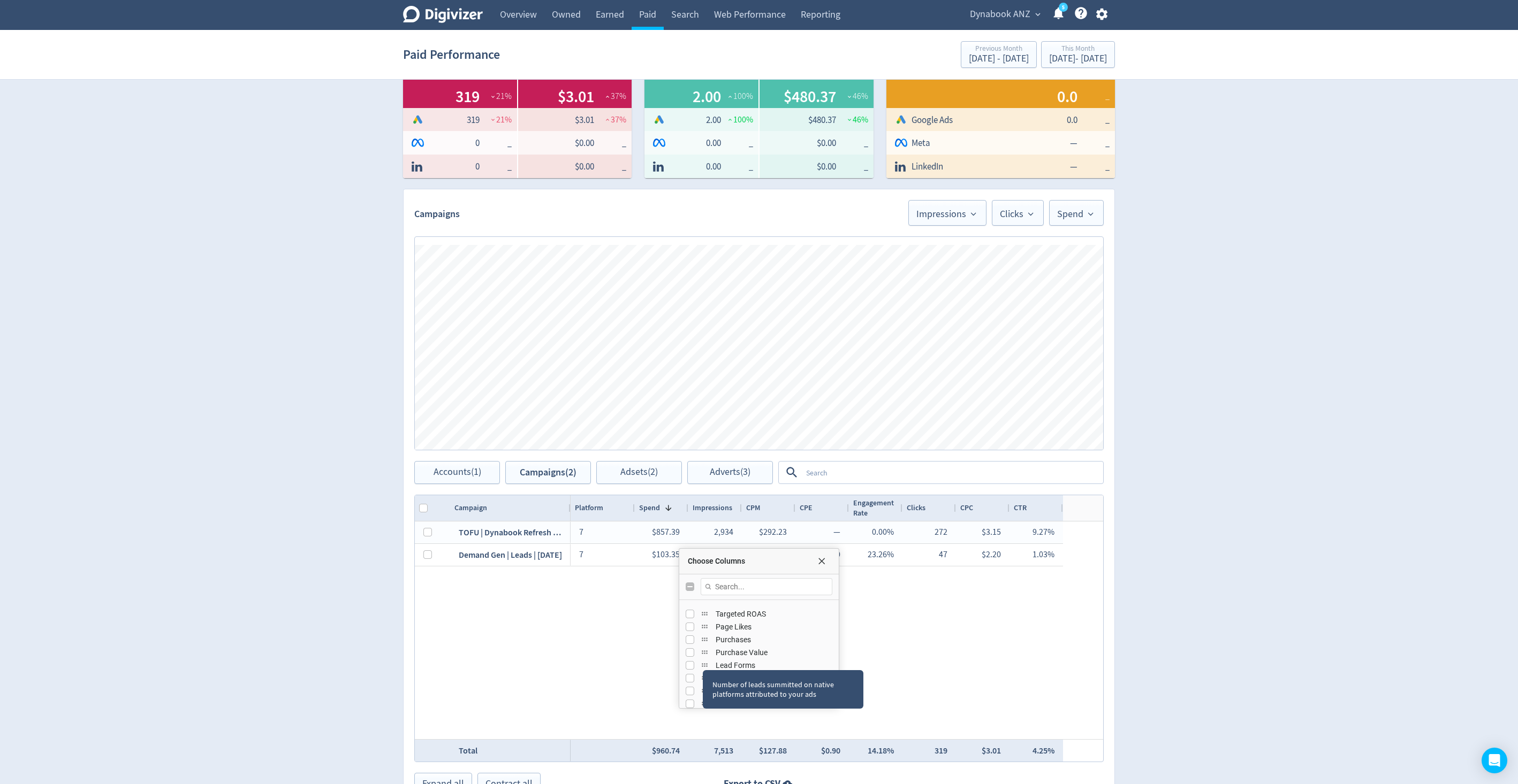
scroll to position [399, 0]
click at [821, 561] on span "Choose Columns" at bounding box center [821, 561] width 8 height 8
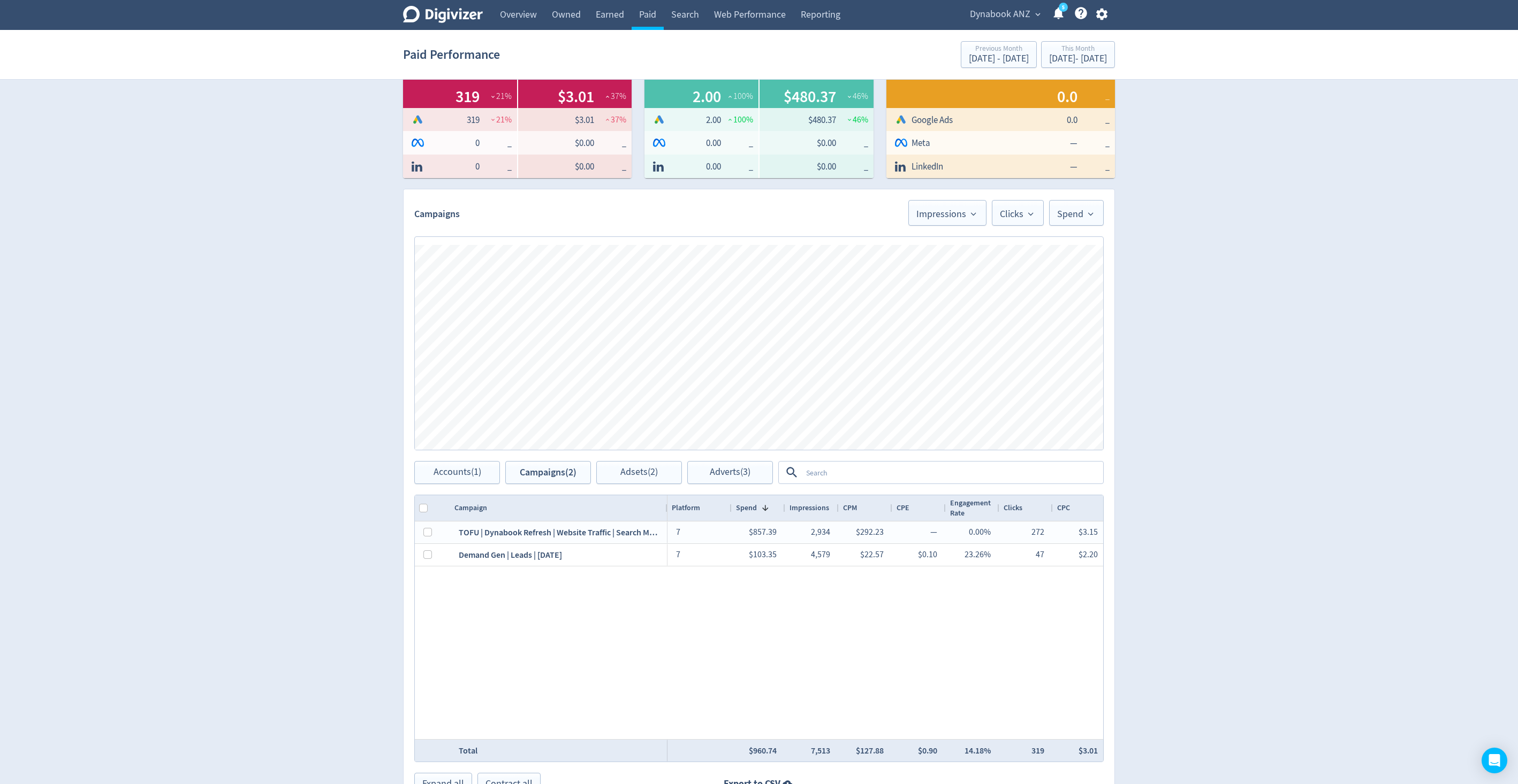
drag, startPoint x: 569, startPoint y: 503, endPoint x: 662, endPoint y: 497, distance: 93.2
click at [664, 498] on div at bounding box center [667, 507] width 4 height 25
drag, startPoint x: 662, startPoint y: 497, endPoint x: 610, endPoint y: 498, distance: 52.0
click at [610, 498] on div at bounding box center [612, 507] width 4 height 25
drag, startPoint x: 610, startPoint y: 507, endPoint x: 574, endPoint y: 507, distance: 36.0
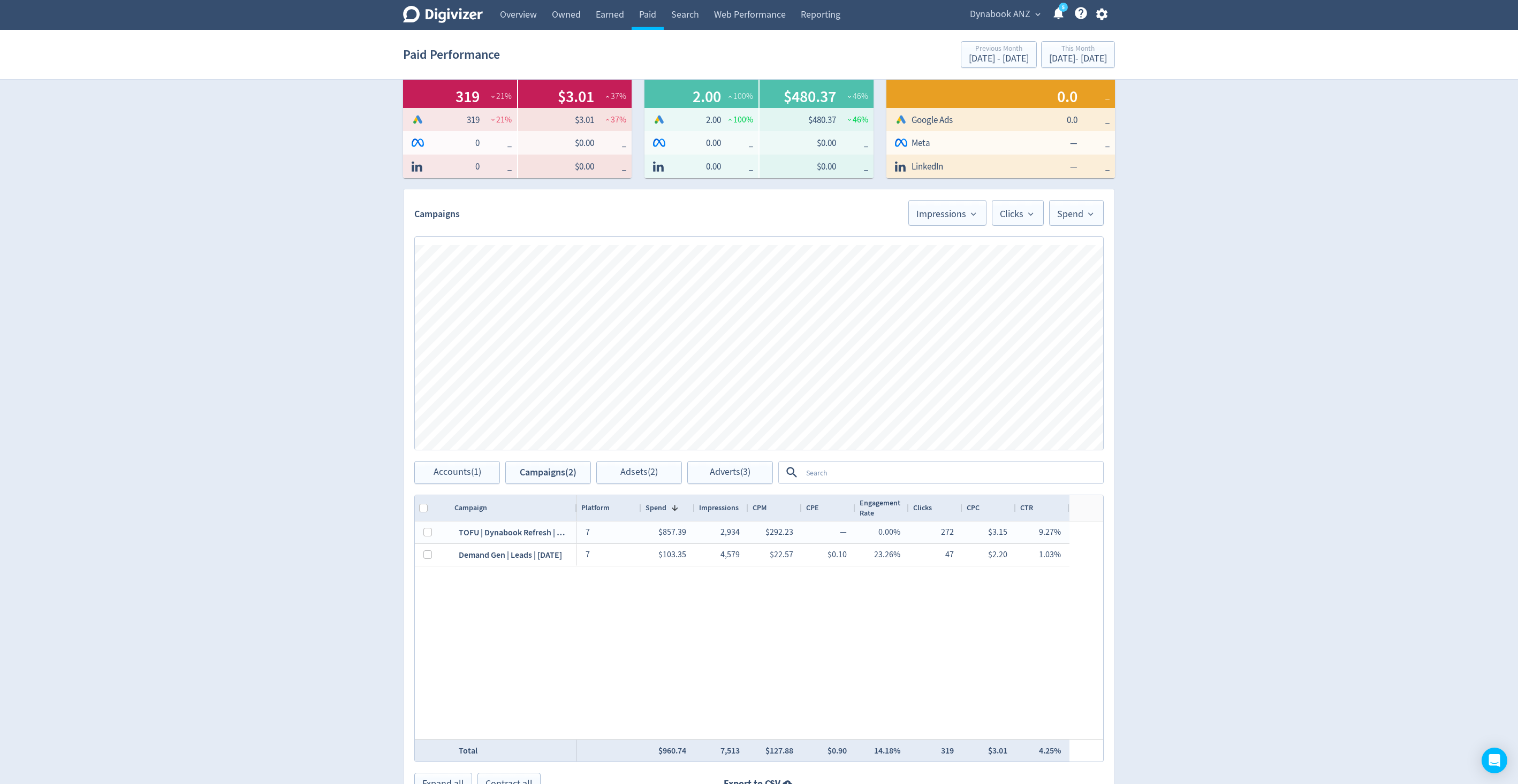
click at [574, 507] on div at bounding box center [576, 507] width 4 height 25
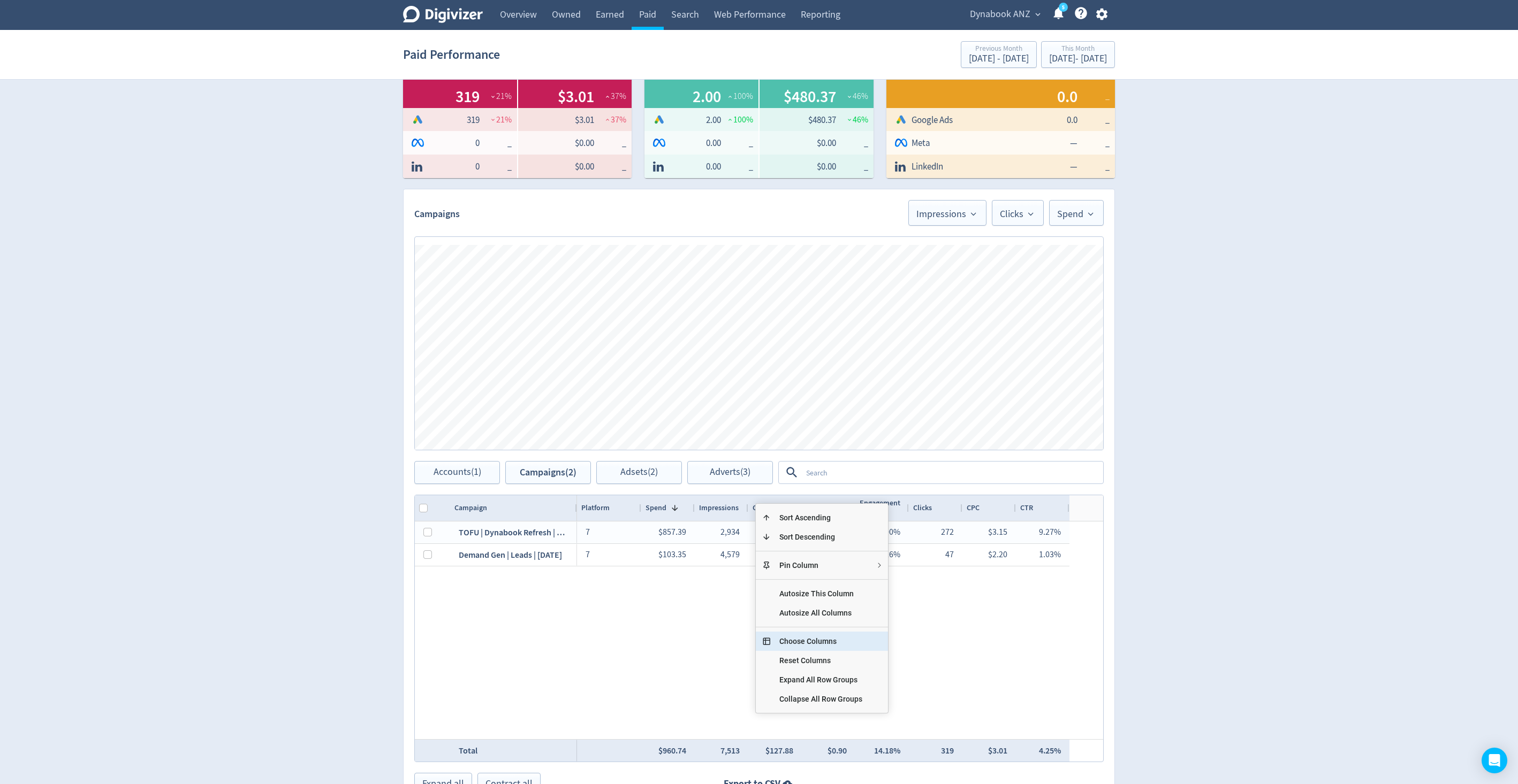
click at [832, 587] on span "Choose Columns" at bounding box center [821, 642] width 100 height 19
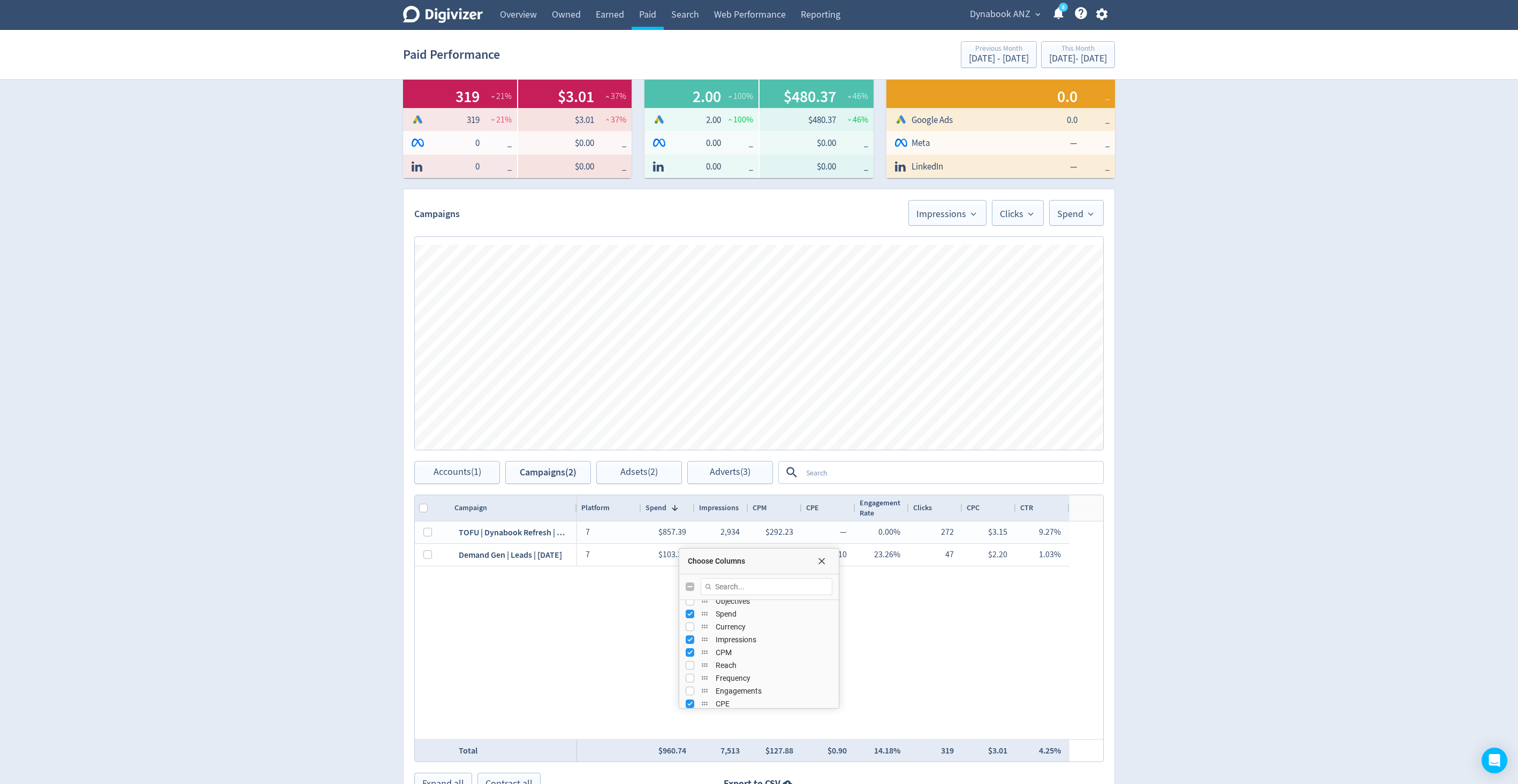
scroll to position [81, 0]
click at [688, 587] on input "Press SPACE to toggle visibility (visible)" at bounding box center [690, 644] width 8 height 8
checkbox input "false"
click at [688, 587] on input "Press SPACE to toggle visibility (visible)" at bounding box center [690, 631] width 8 height 8
checkbox input "false"
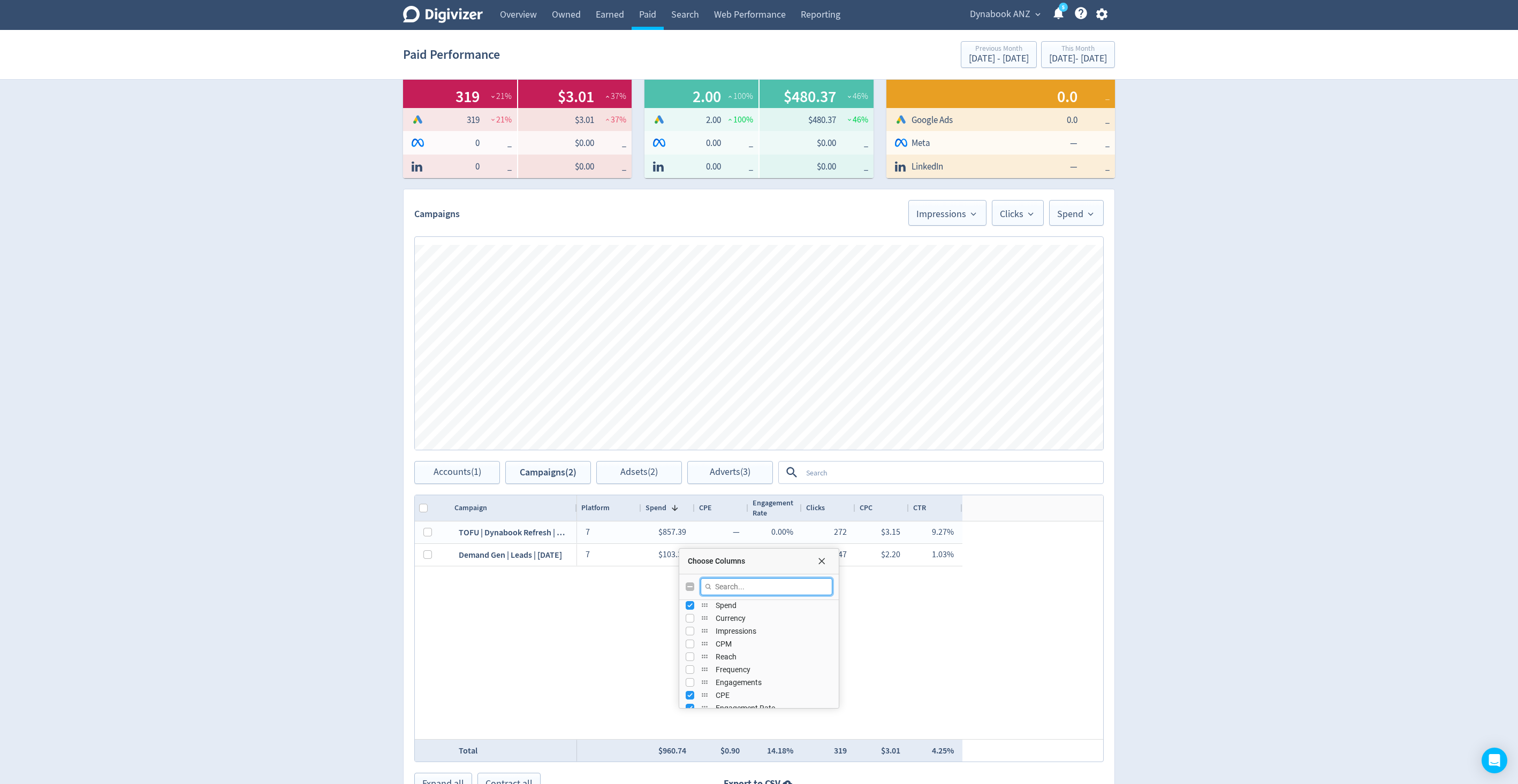
click at [738, 582] on input "Filter Columns Input" at bounding box center [767, 586] width 132 height 17
type input "conv"
click at [690, 587] on input "Press SPACE to toggle visibility (hidden)" at bounding box center [690, 609] width 8 height 8
checkbox input "true"
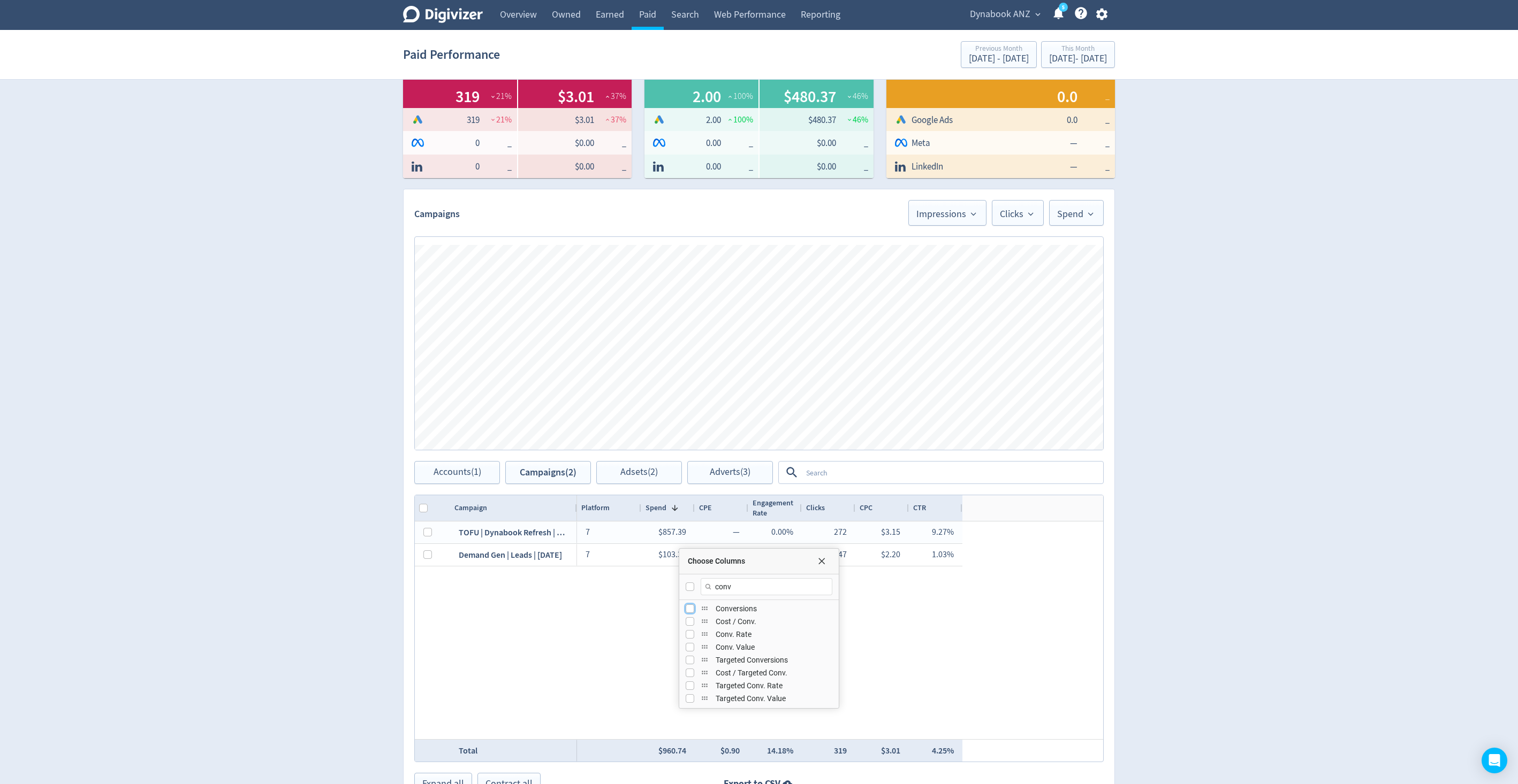
checkbox input "false"
click at [1026, 587] on div "7 $857.39 — 0.00% 272 $3.15 9.27% 2.00 7 $103.35 $0.10 23.26% 47 $2.20 1.03% 0.…" at bounding box center [840, 631] width 526 height 218
click at [823, 563] on span "Choose Columns" at bounding box center [821, 561] width 8 height 8
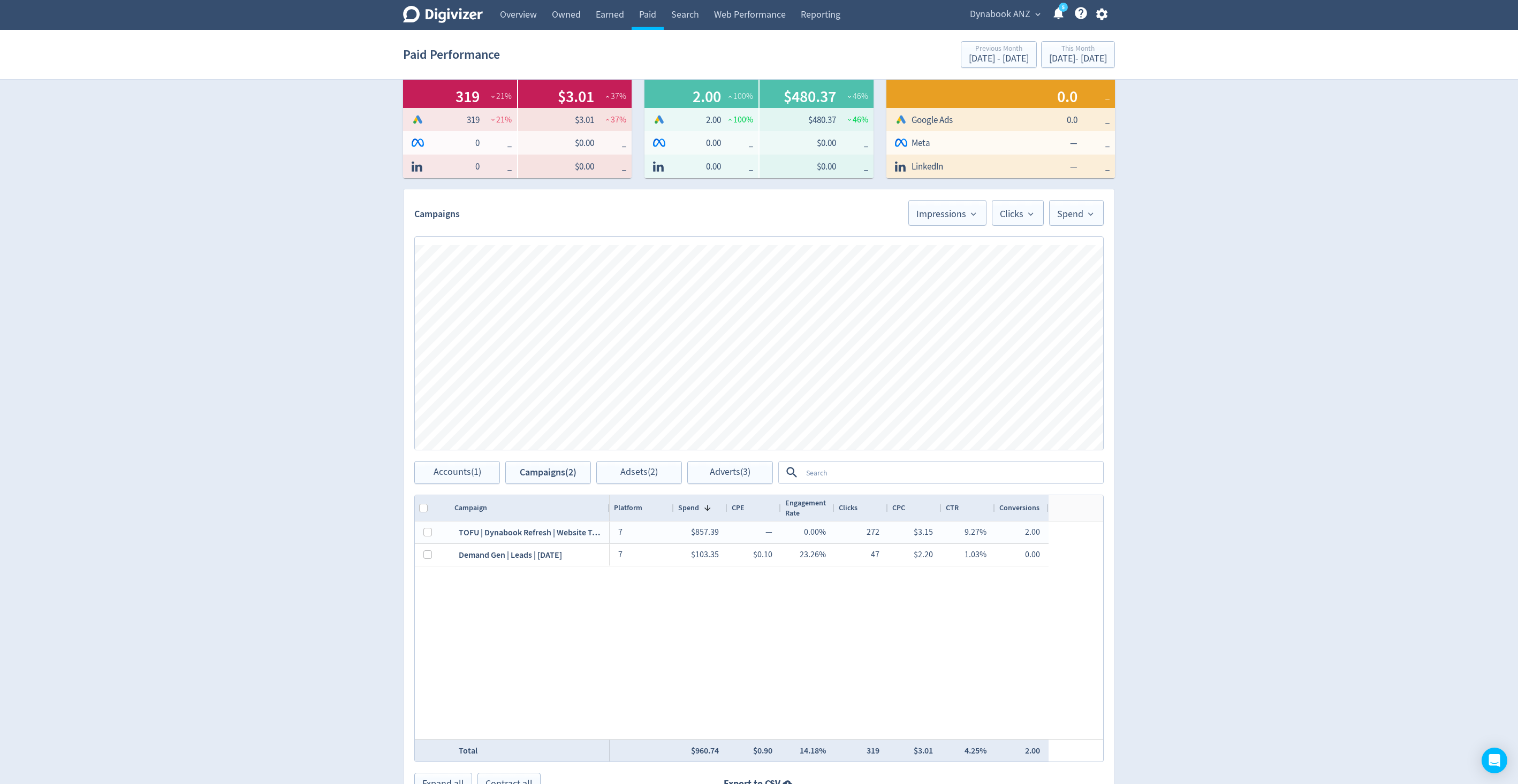
drag, startPoint x: 575, startPoint y: 511, endPoint x: 636, endPoint y: 511, distance: 61.0
click at [611, 511] on div at bounding box center [609, 507] width 4 height 25
drag, startPoint x: 636, startPoint y: 511, endPoint x: 660, endPoint y: 509, distance: 24.1
click at [663, 509] on div at bounding box center [665, 507] width 4 height 25
click at [1138, 436] on div "Digivizer Logo [PERSON_NAME] Logo Overview Owned Earned Paid Search Web Perform…" at bounding box center [759, 331] width 1518 height 1018
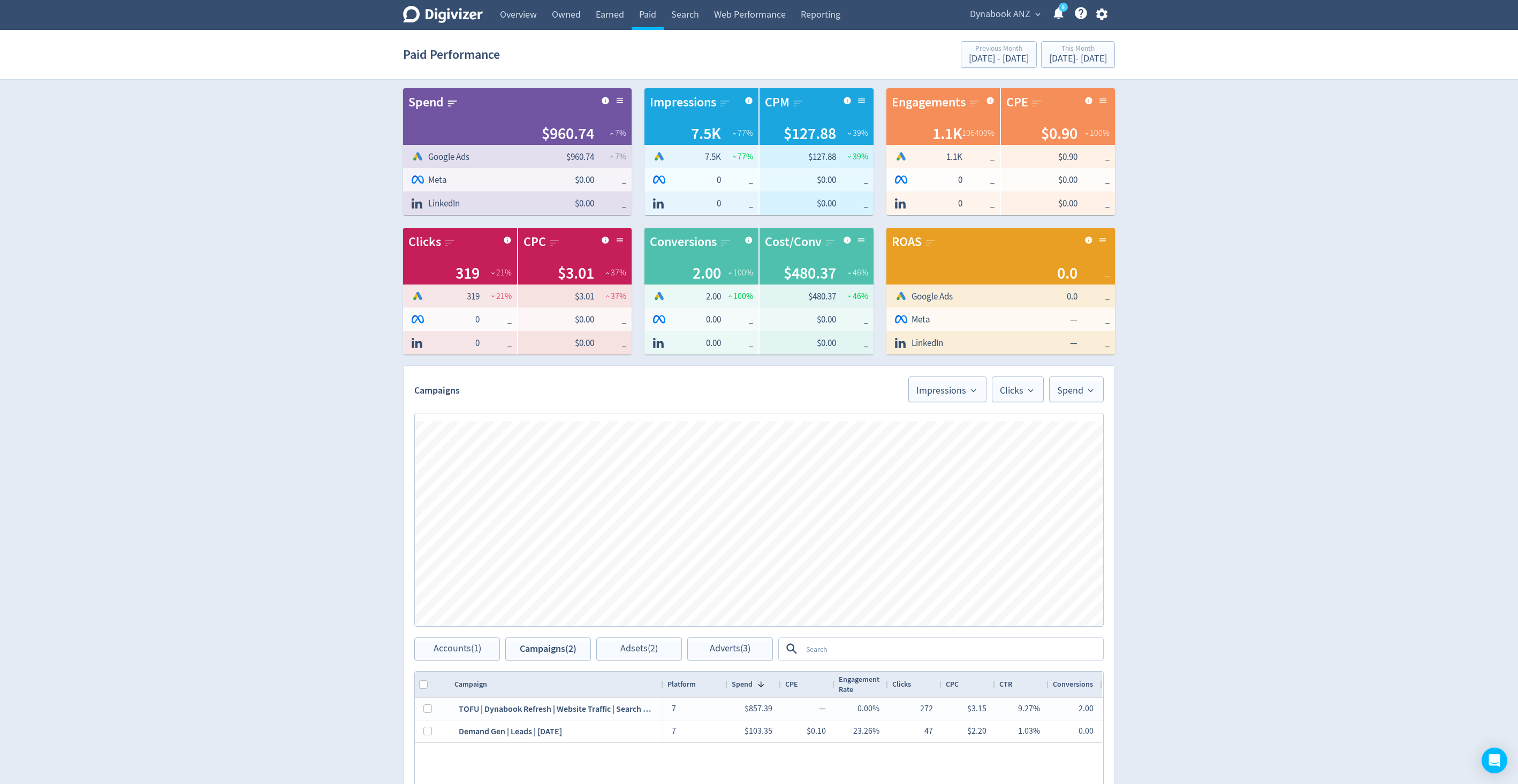
scroll to position [0, 0]
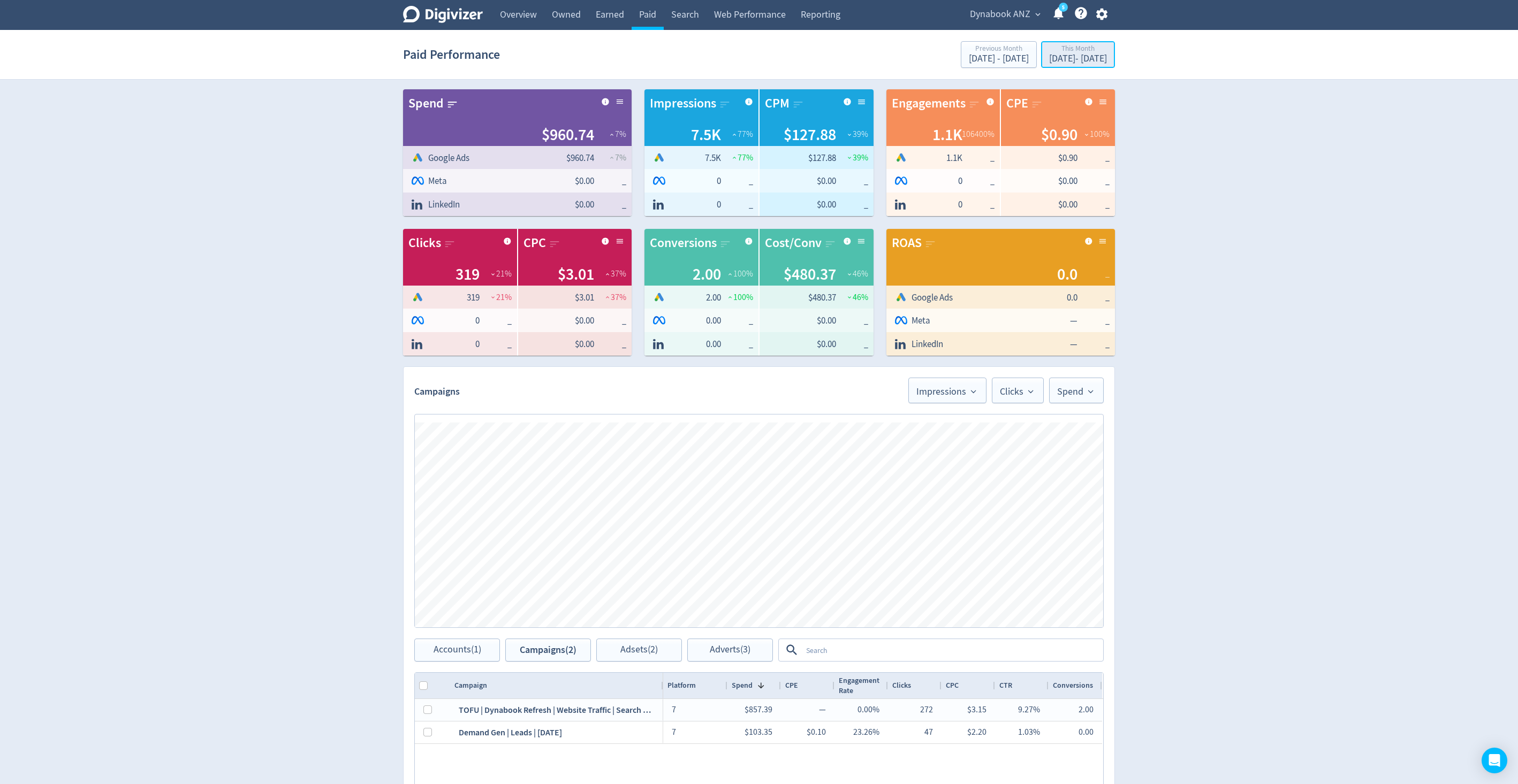
click at [1062, 60] on div "[DATE] - [DATE]" at bounding box center [1078, 59] width 58 height 10
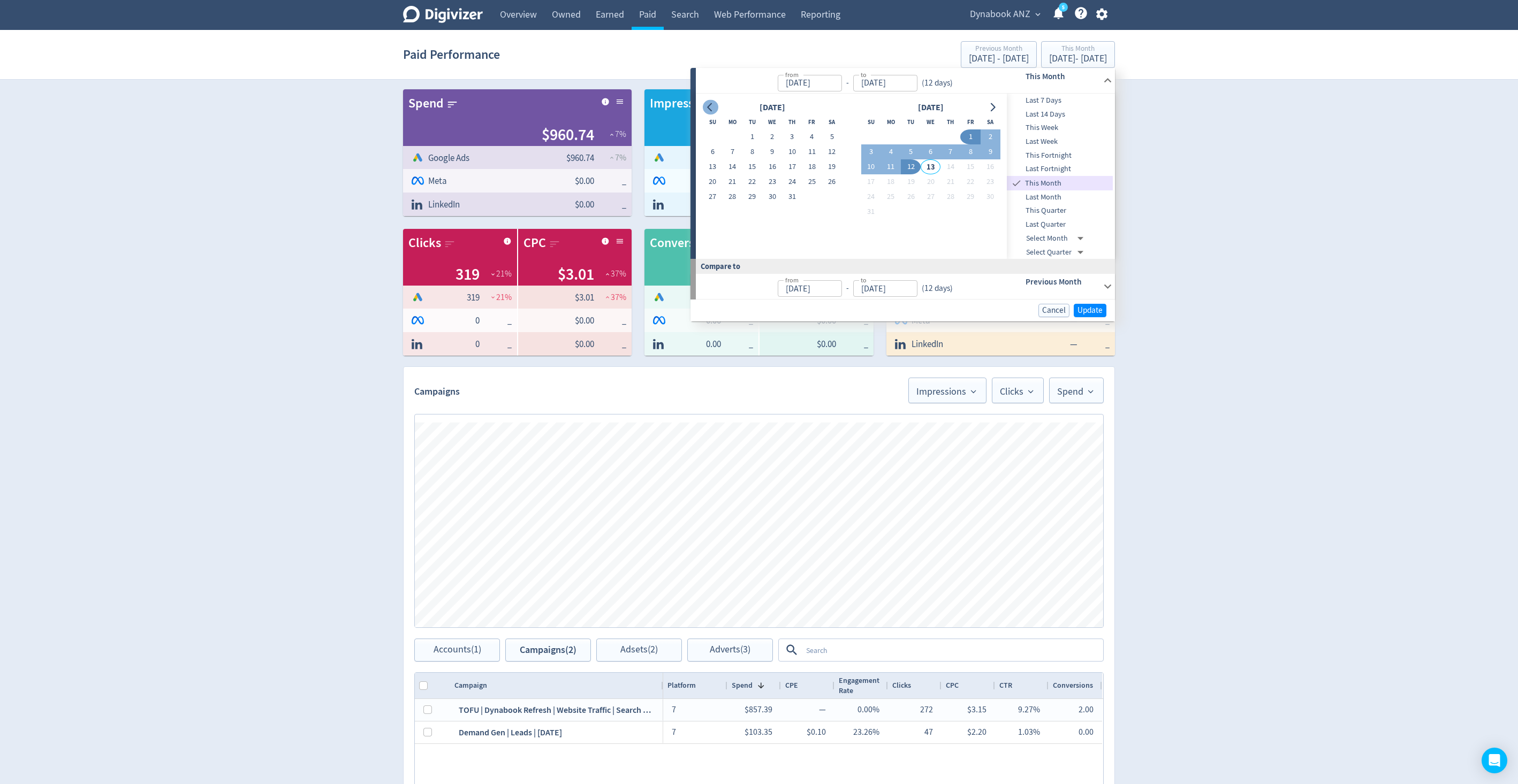
click at [708, 106] on icon "Go to previous month" at bounding box center [710, 108] width 8 height 8
click at [861, 135] on button "1" at bounding box center [871, 137] width 20 height 15
type input "[DATE]"
click at [890, 199] on button "30" at bounding box center [891, 197] width 20 height 15
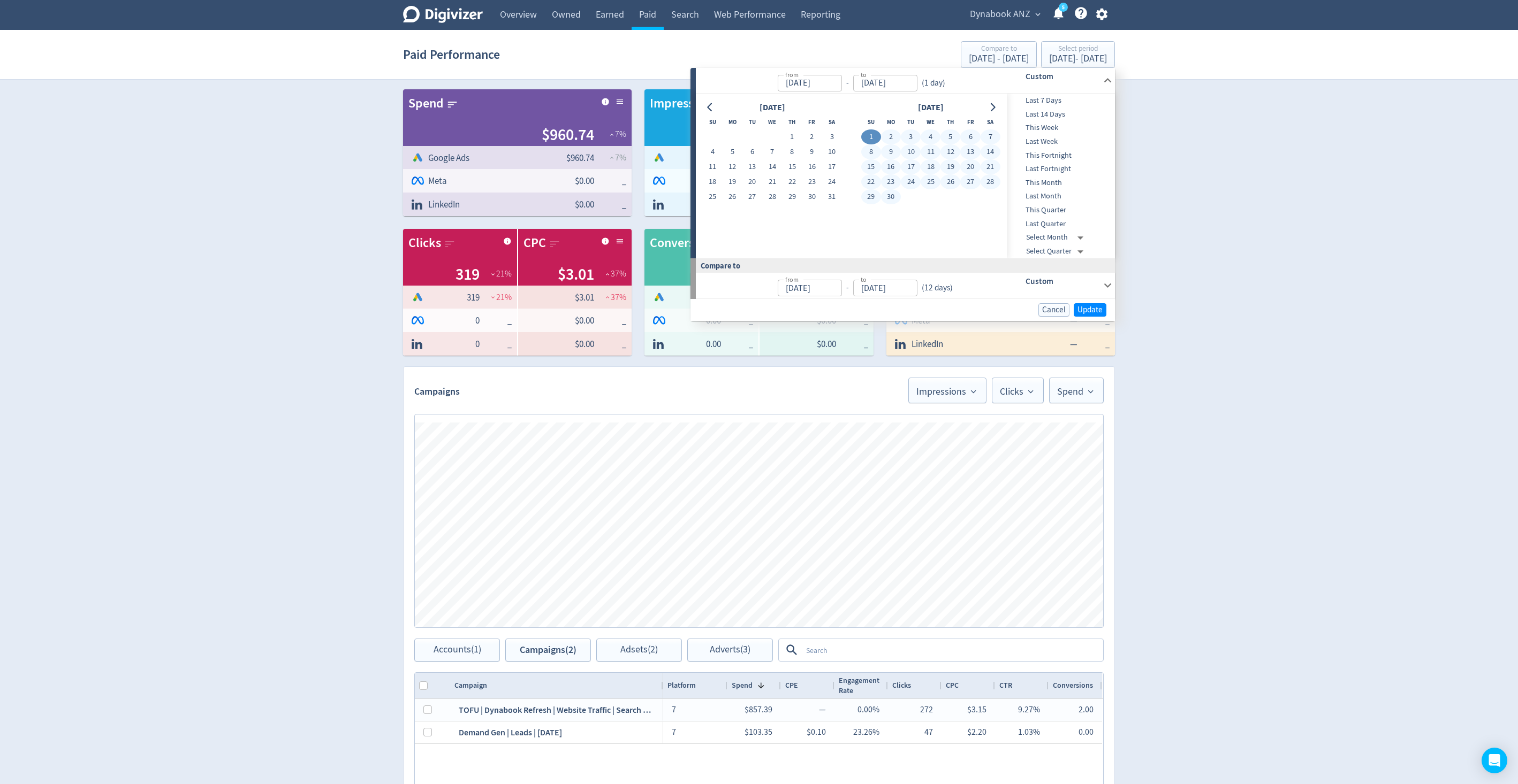
type input "[DATE]"
click at [1082, 306] on span "Update" at bounding box center [1090, 310] width 25 height 8
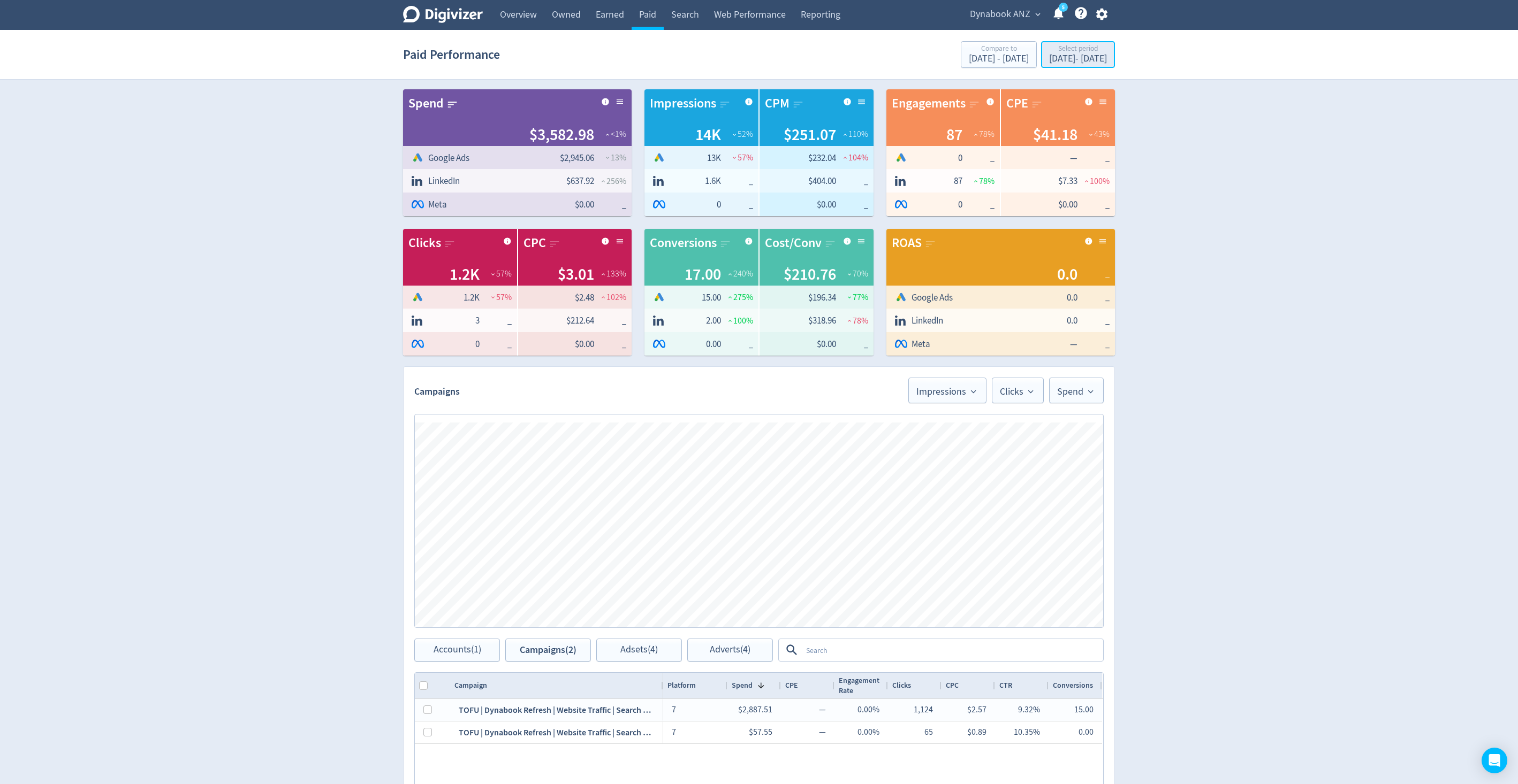
click at [1056, 50] on div "Select period" at bounding box center [1078, 49] width 58 height 9
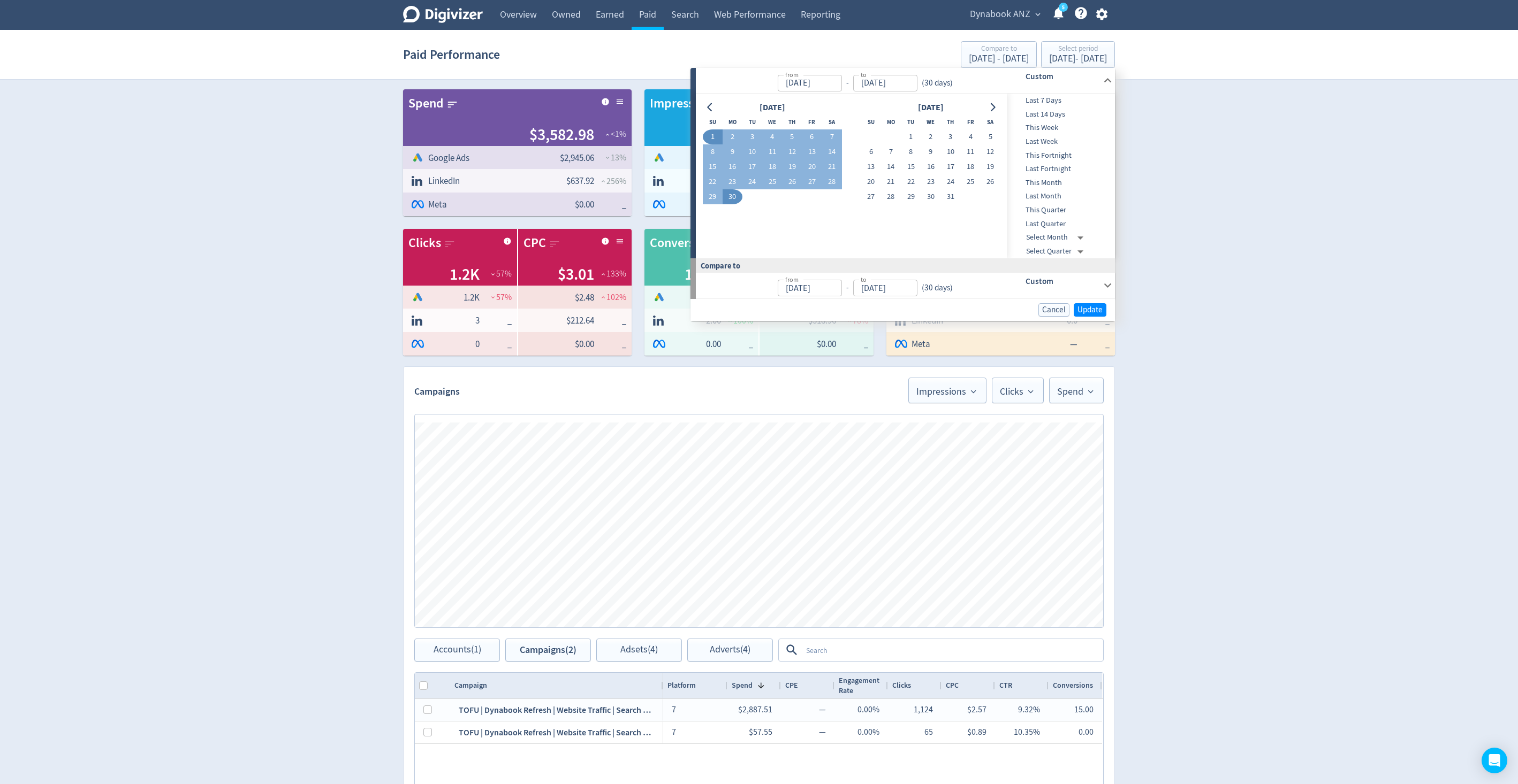
click at [710, 132] on button "1" at bounding box center [712, 137] width 20 height 15
click at [809, 151] on button "13" at bounding box center [811, 152] width 20 height 15
type input "[DATE]"
click at [704, 131] on td "1" at bounding box center [712, 137] width 20 height 15
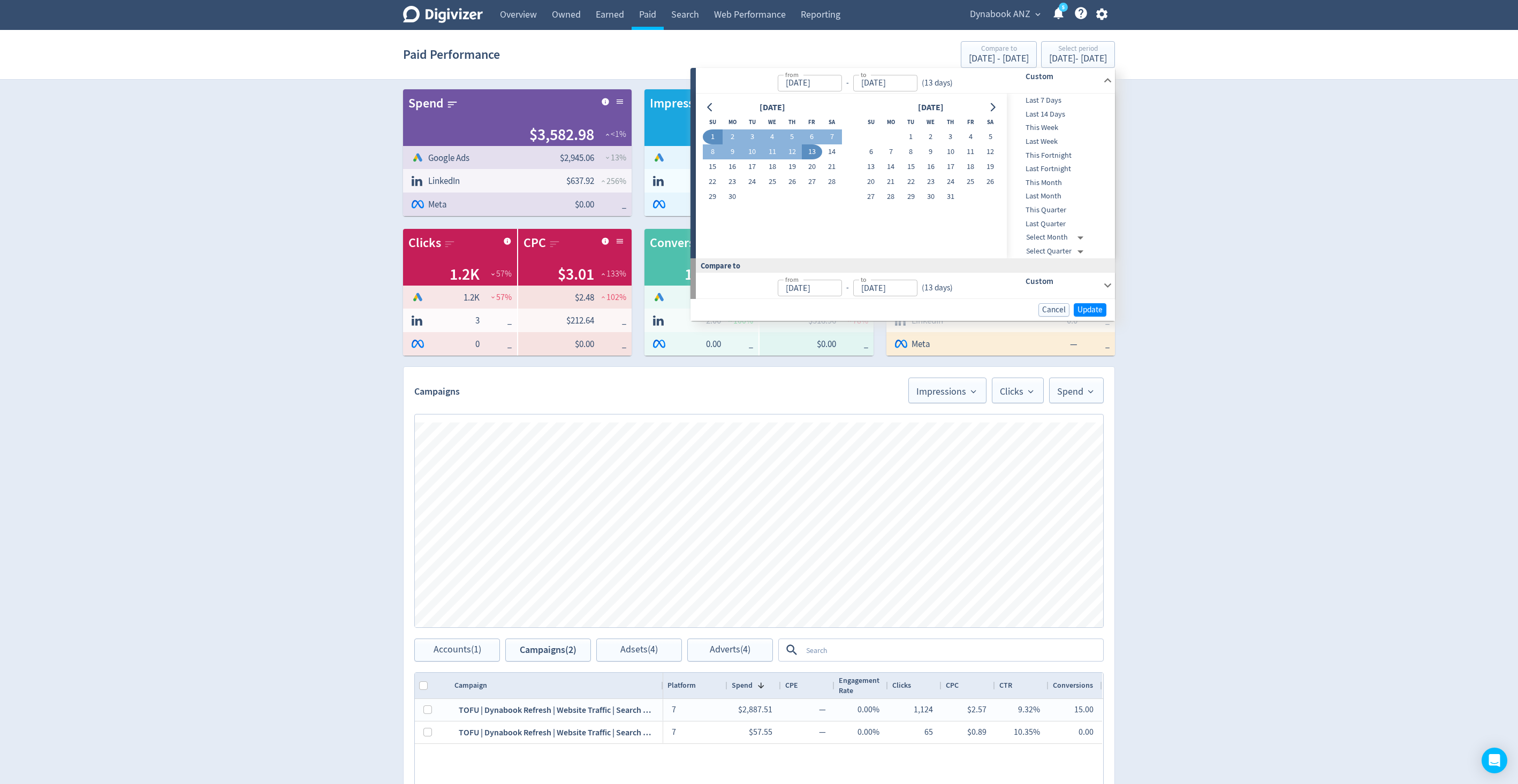
click at [714, 136] on button "1" at bounding box center [712, 137] width 20 height 15
click at [794, 153] on button "12" at bounding box center [791, 152] width 20 height 15
type input "[DATE]"
click at [1092, 316] on button "Update" at bounding box center [1090, 310] width 33 height 14
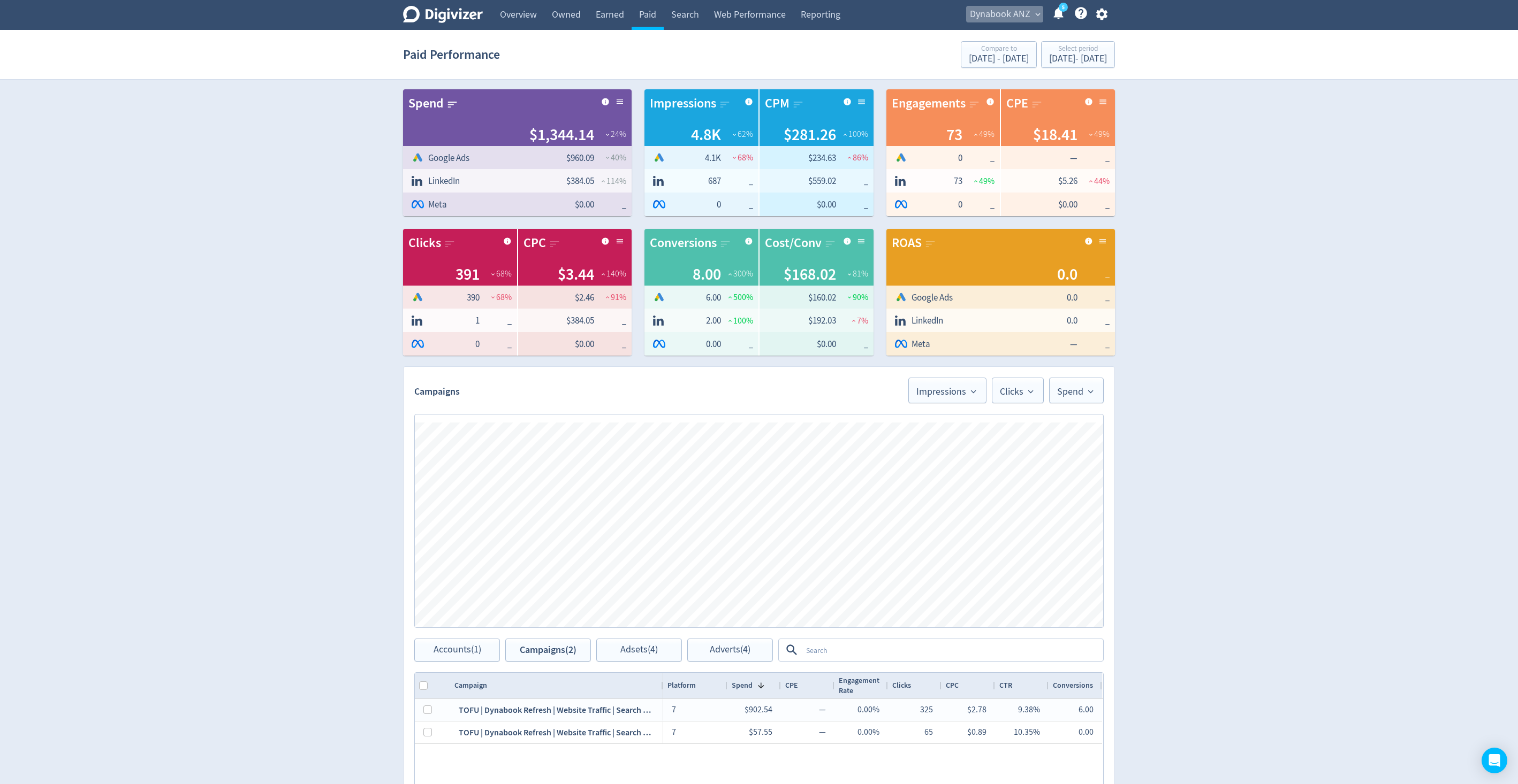
click at [1007, 12] on span "Dynabook ANZ" at bounding box center [1000, 14] width 60 height 17
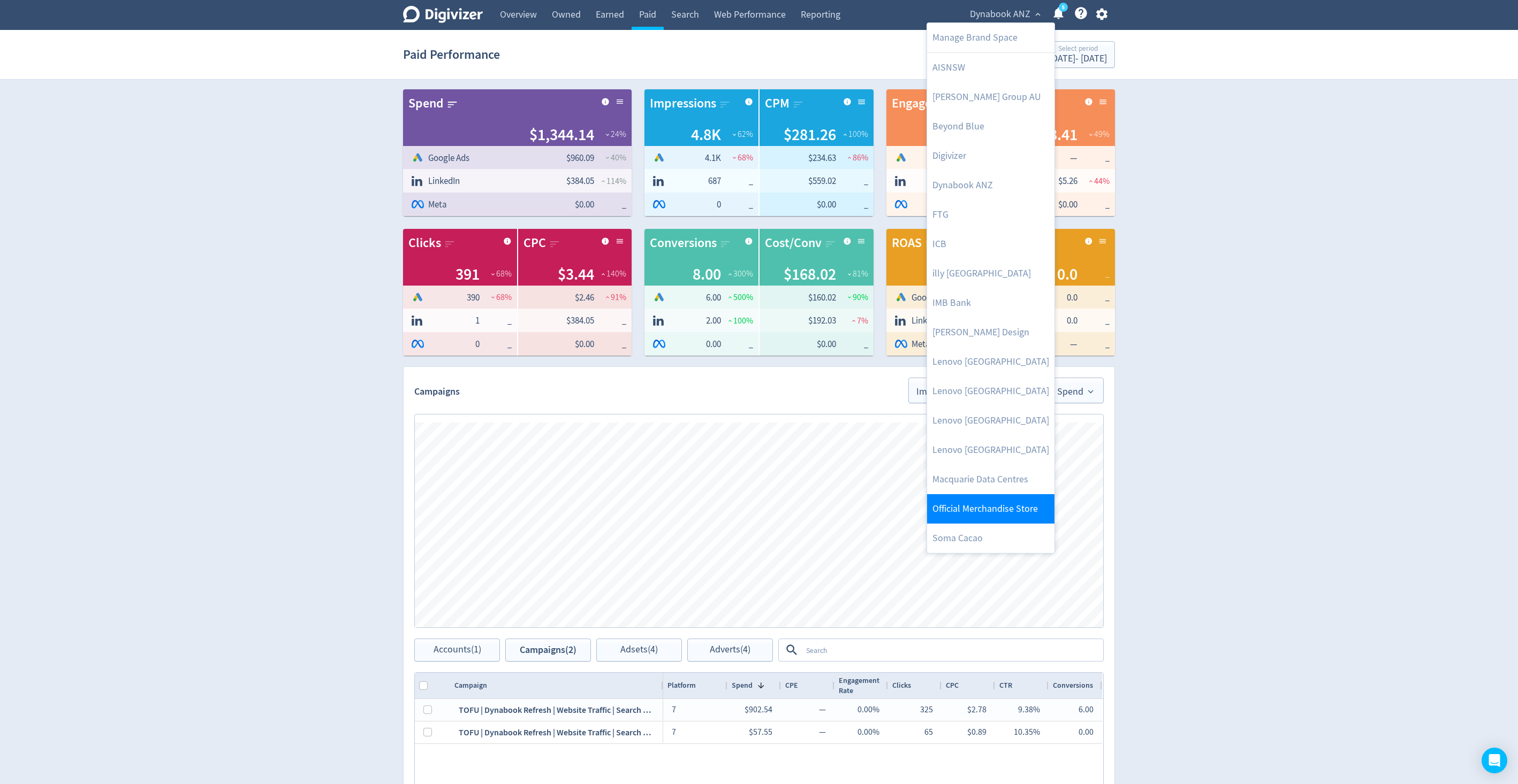
click at [982, 504] on link "Official Merchandise Store" at bounding box center [991, 509] width 127 height 29
